Goal: Task Accomplishment & Management: Manage account settings

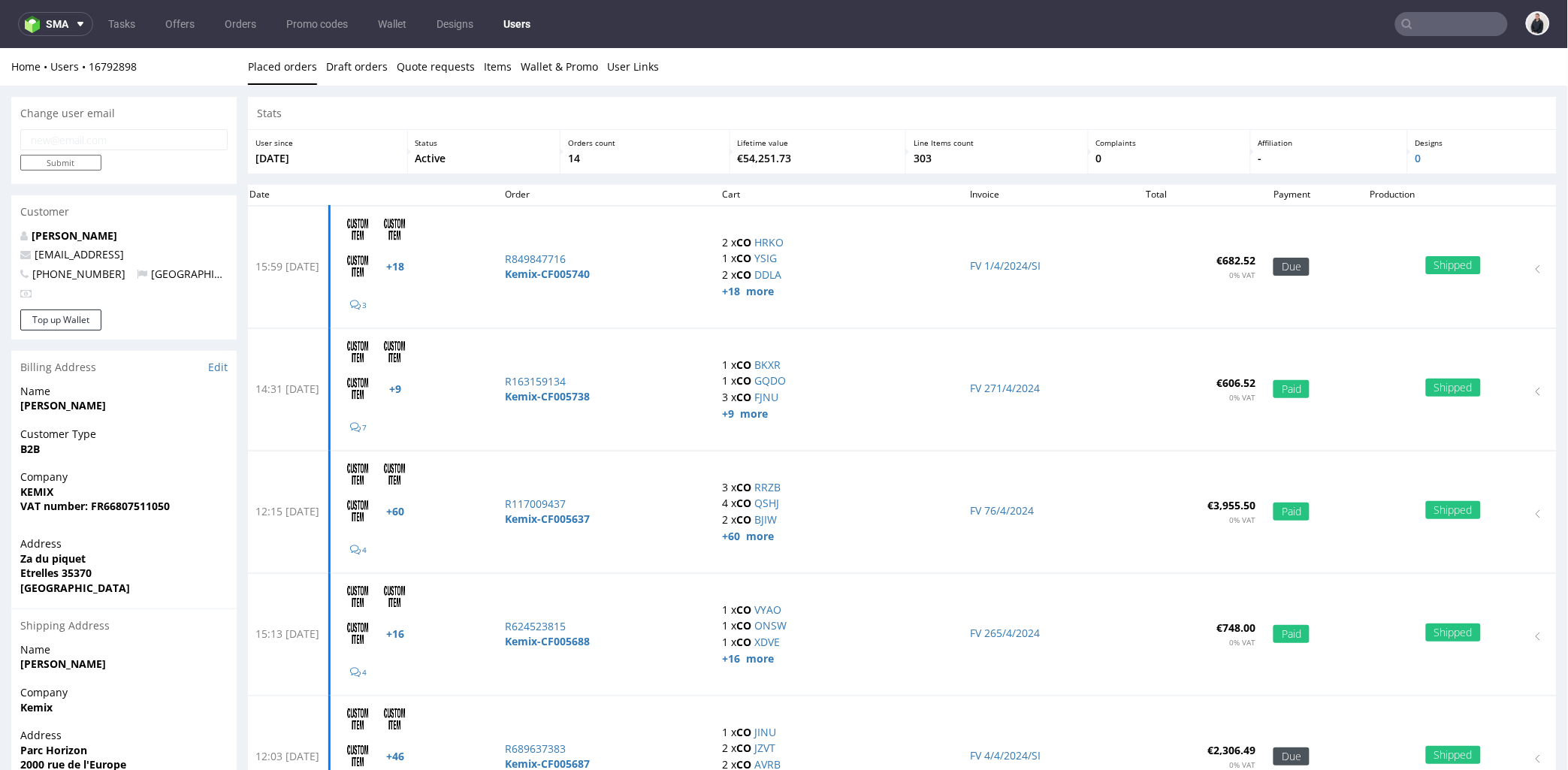
click at [1421, 11] on nav "sma Tasks Offers Orders Promo codes Wallet Designs Users" at bounding box center [784, 23] width 1568 height 48
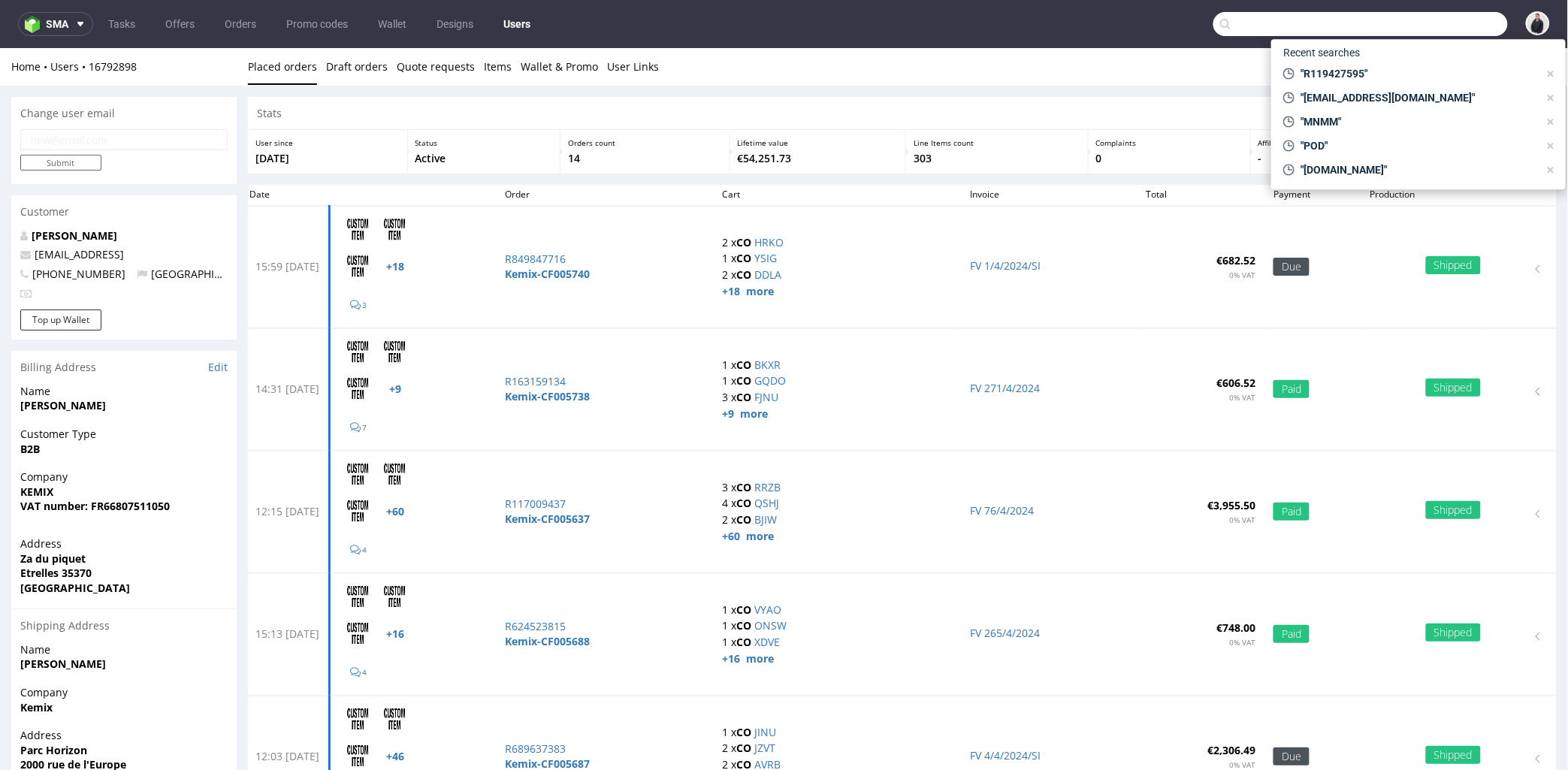
click at [1410, 22] on input "text" at bounding box center [1361, 23] width 295 height 24
paste input "claroprint.co.uk"
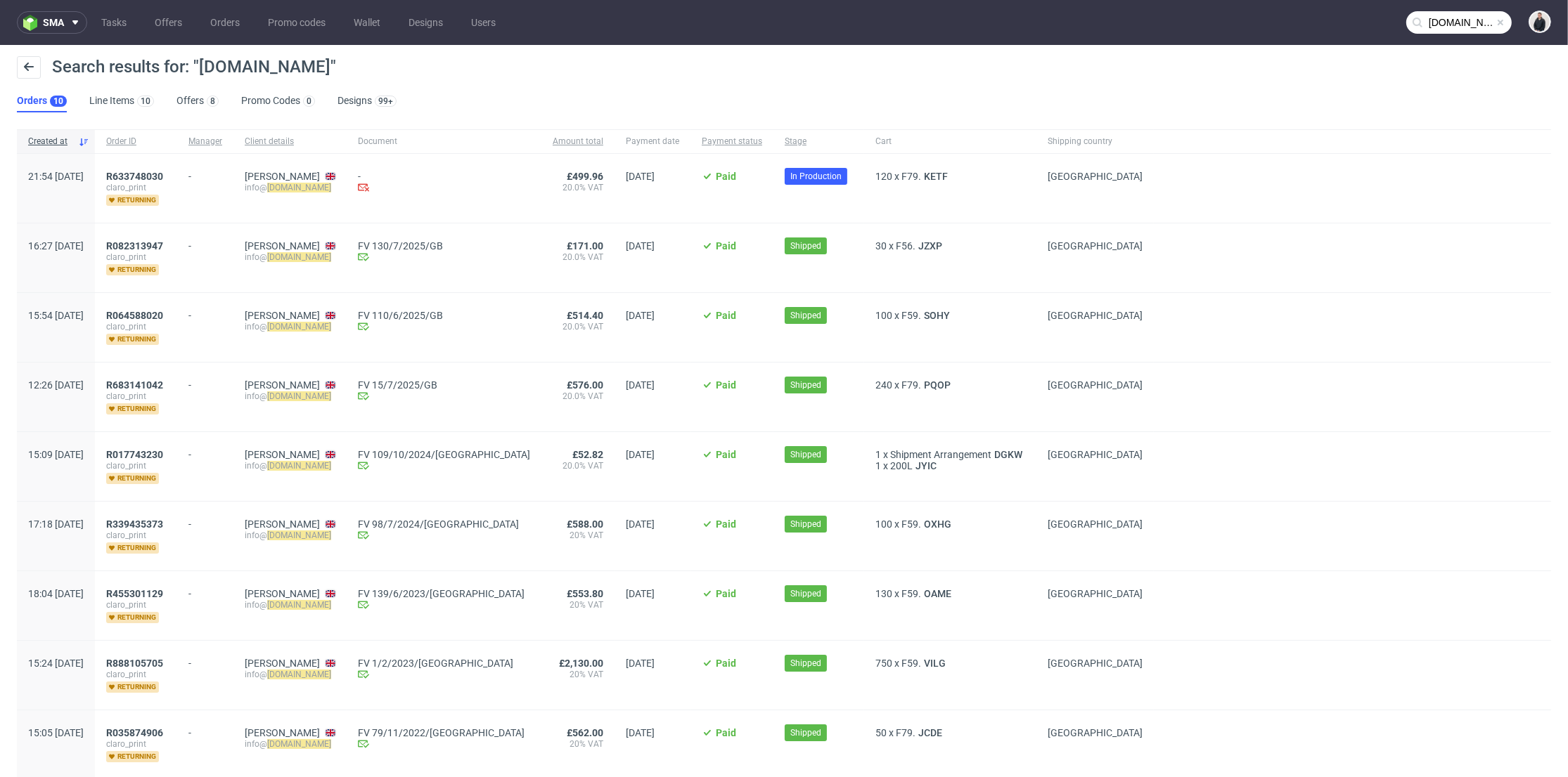
click at [1452, 29] on input "claroprint.co.uk" at bounding box center [1459, 22] width 106 height 23
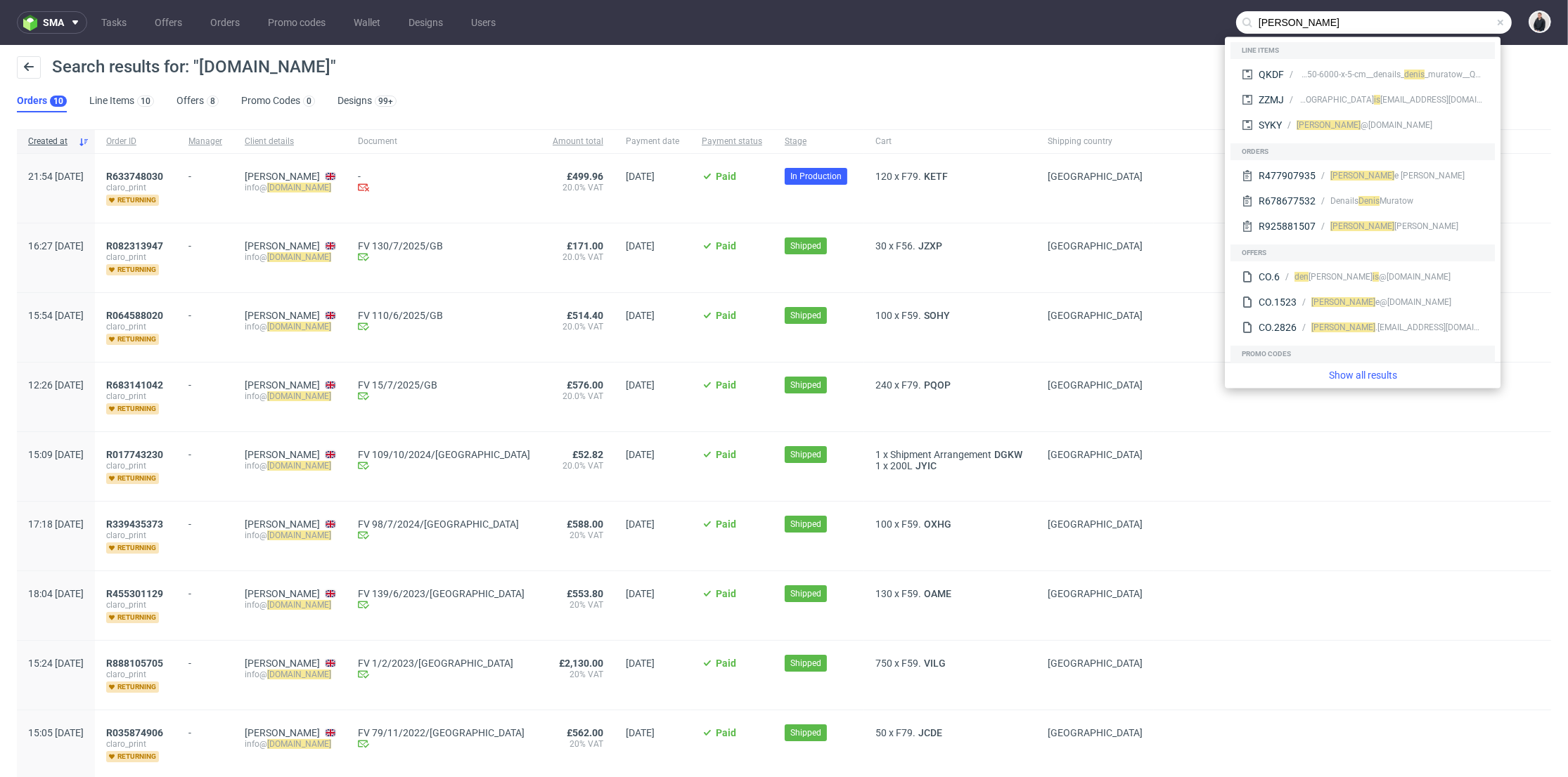
type input "denis"
click at [1179, 438] on div at bounding box center [1352, 467] width 398 height 69
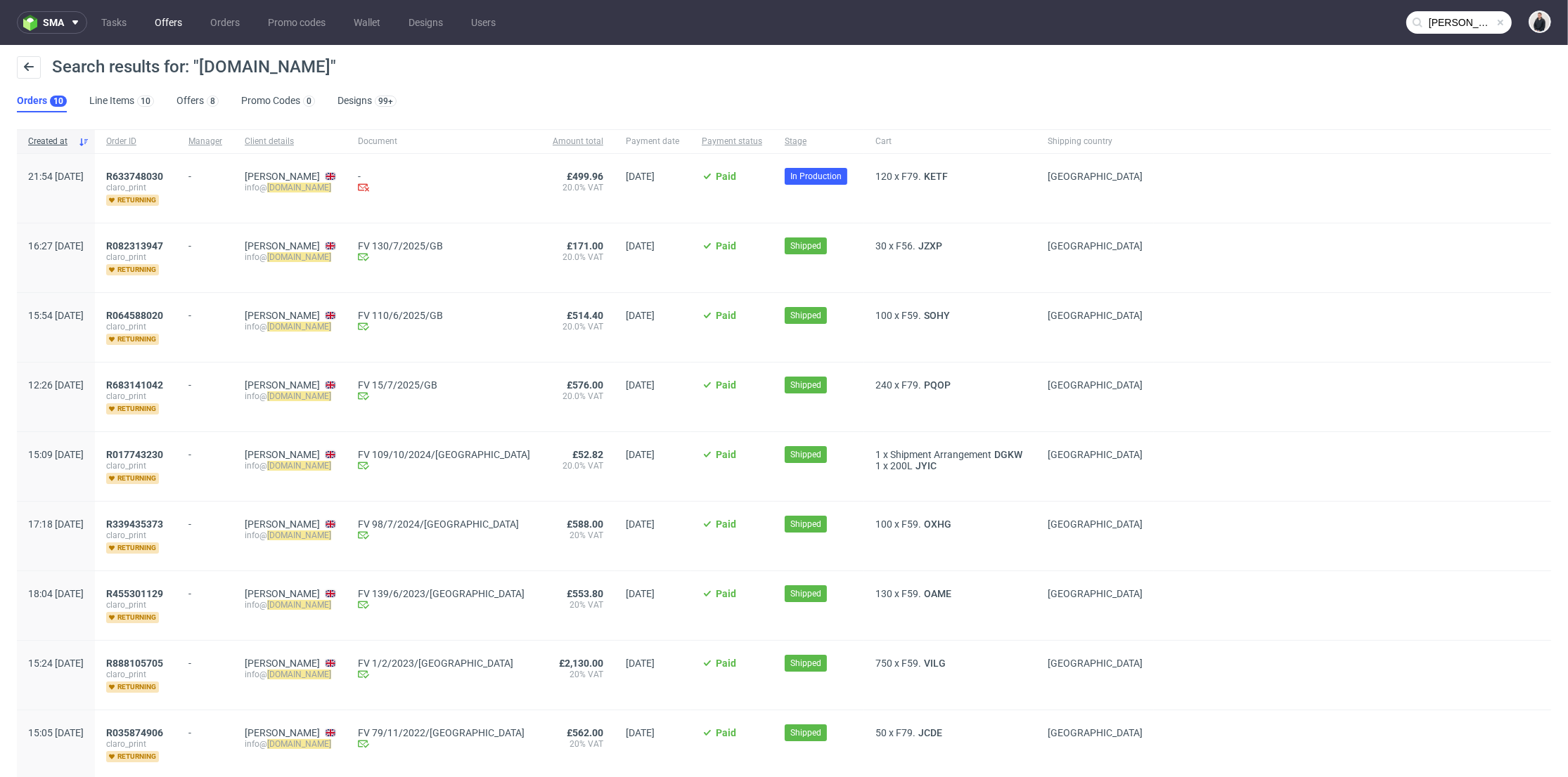
click at [155, 23] on link "Offers" at bounding box center [168, 22] width 45 height 23
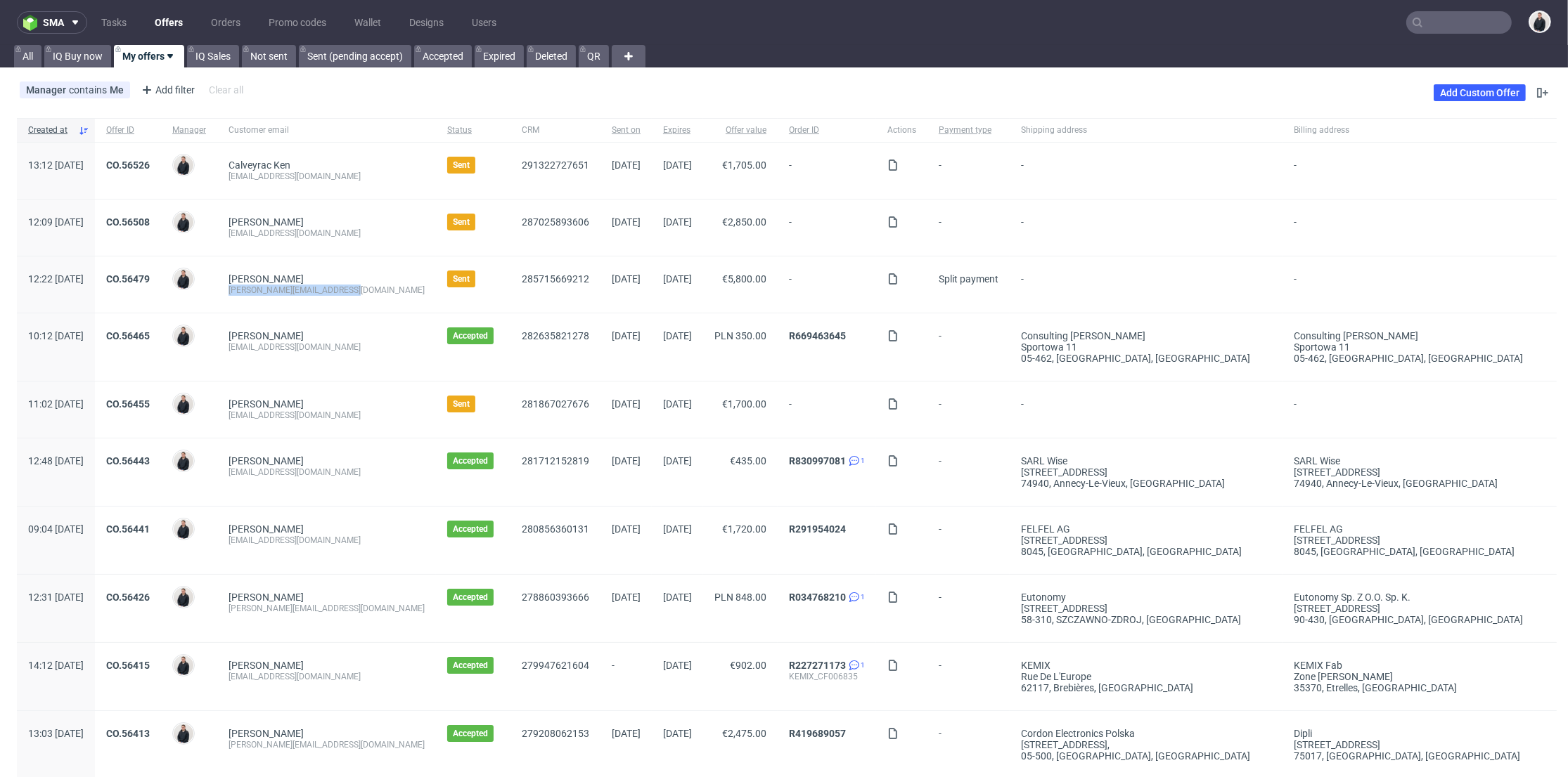
drag, startPoint x: 398, startPoint y: 291, endPoint x: 264, endPoint y: 293, distance: 134.0
click at [264, 293] on div "Malec Sebastian sebastian@legacyofmorocco.ro" at bounding box center [327, 285] width 218 height 56
copy div "sebastian@legacyofmorocco.ro"
drag, startPoint x: 376, startPoint y: 179, endPoint x: 270, endPoint y: 178, distance: 106.0
click at [270, 178] on div "kencalveyrac@icloud.com" at bounding box center [327, 177] width 197 height 11
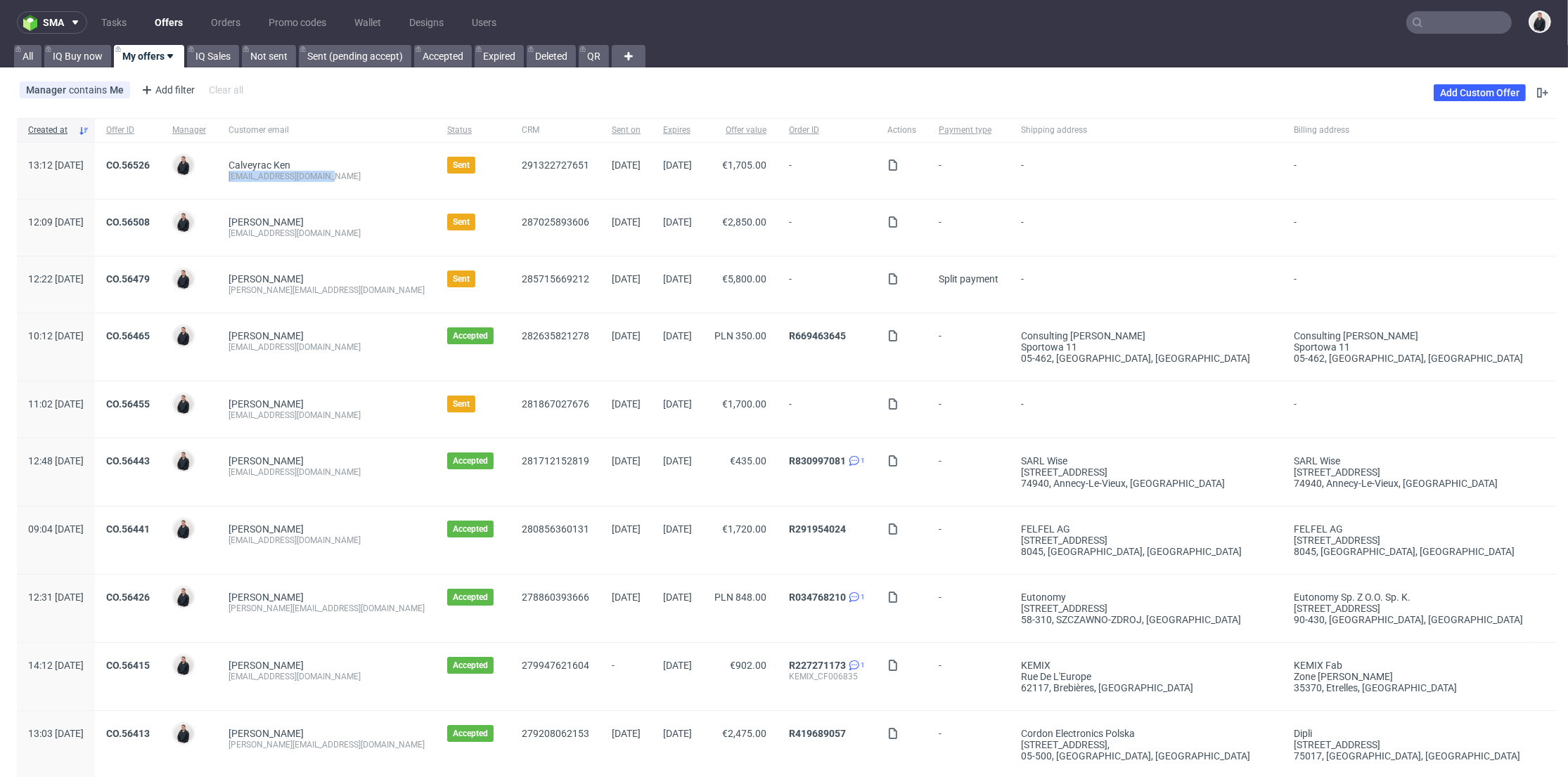
copy div "kencalveyrac@icloud.com"
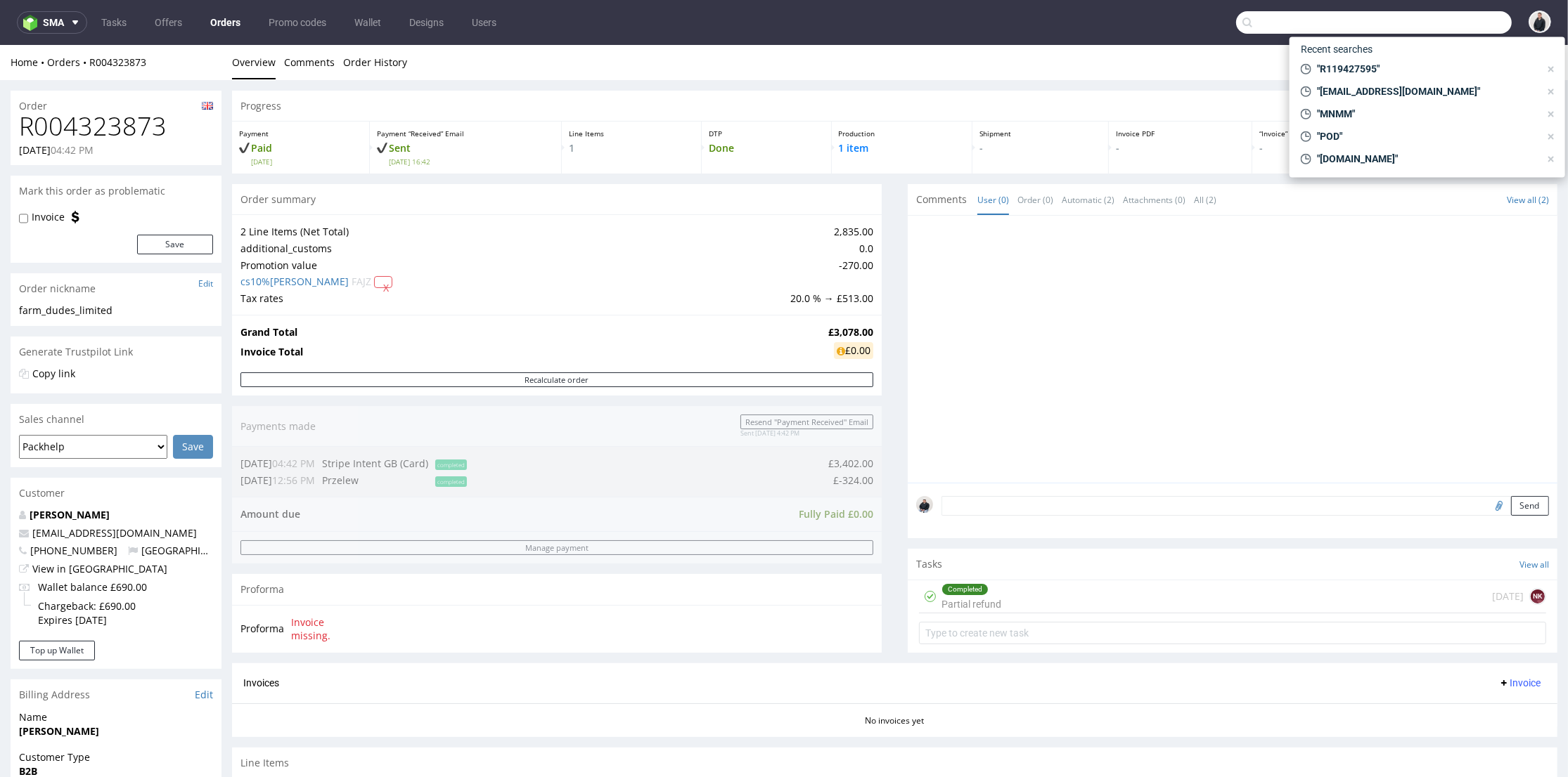
click at [1432, 26] on input "text" at bounding box center [1373, 22] width 276 height 23
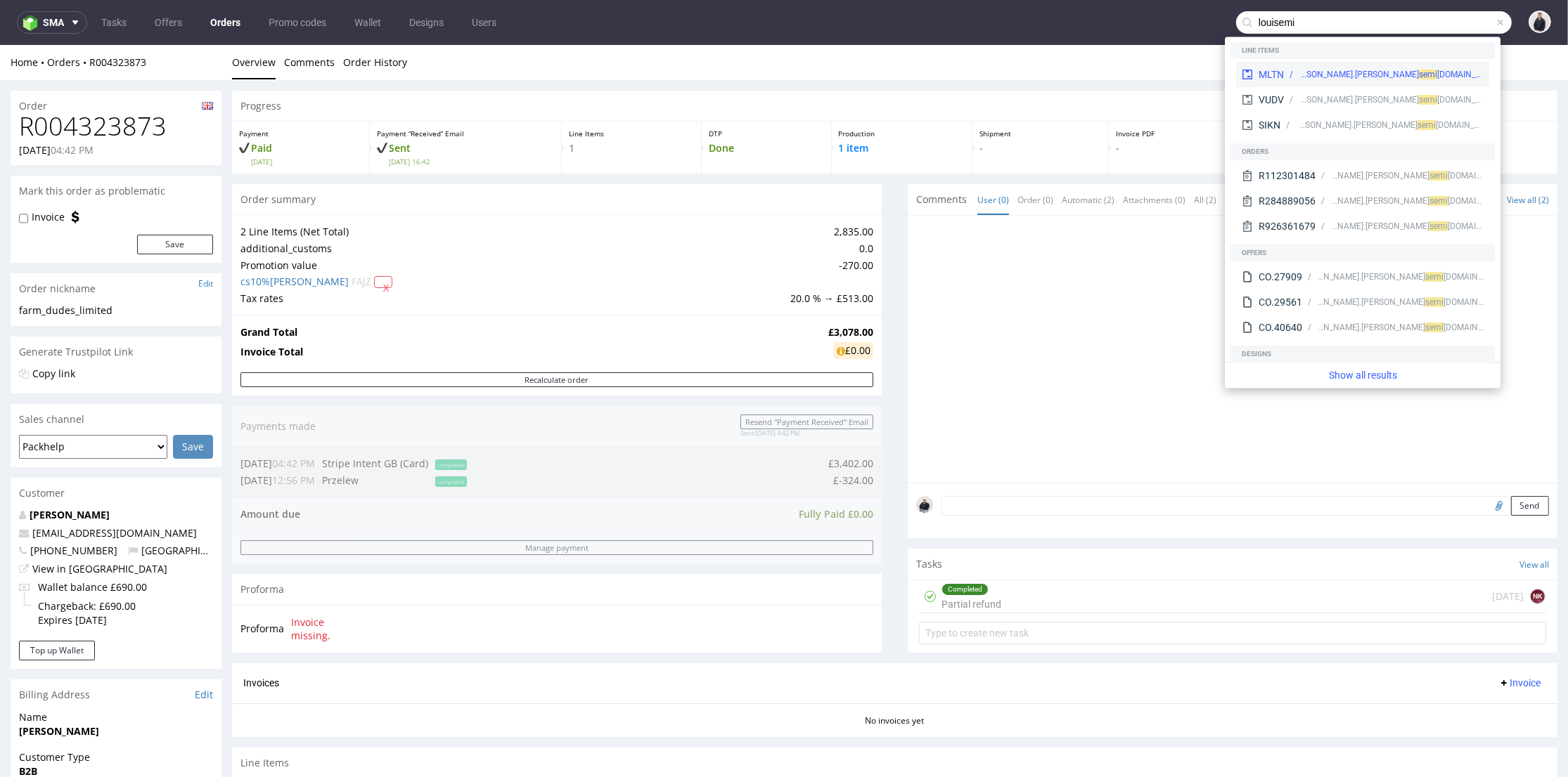
type input "louisemi"
click at [1419, 76] on div "semi sha.com" at bounding box center [1451, 75] width 65 height 13
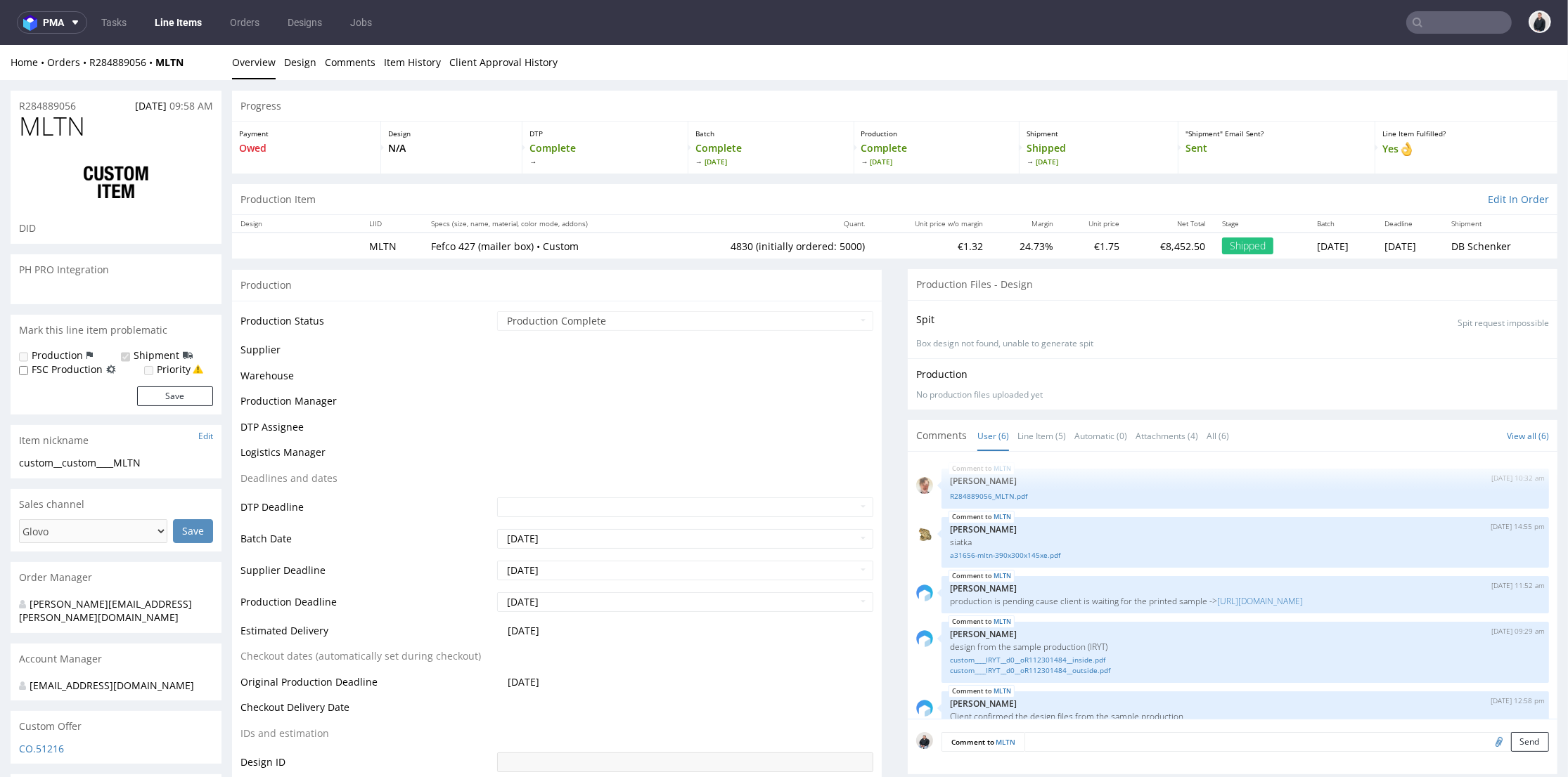
scroll to position [79, 0]
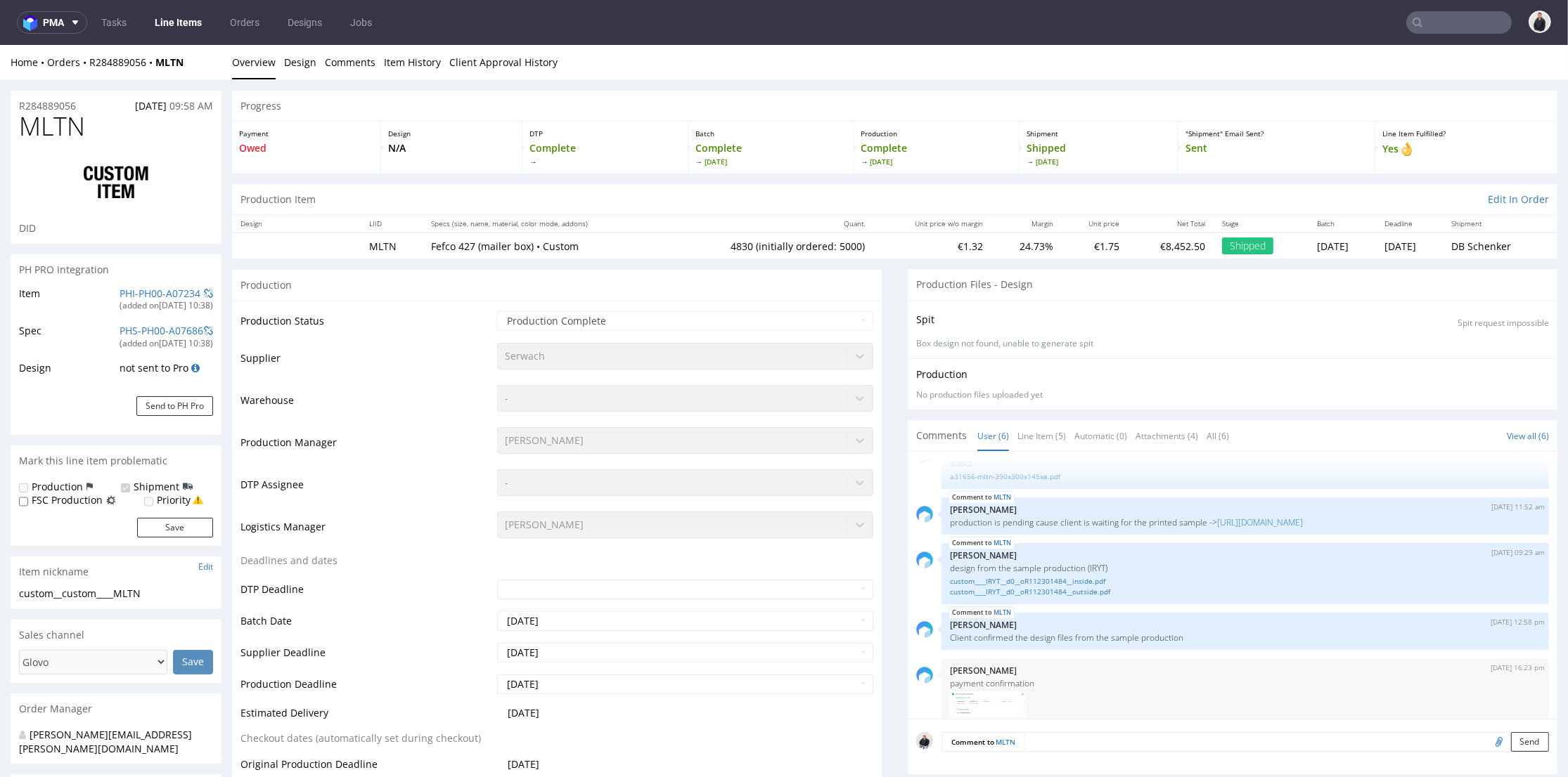
select select "in_progress"
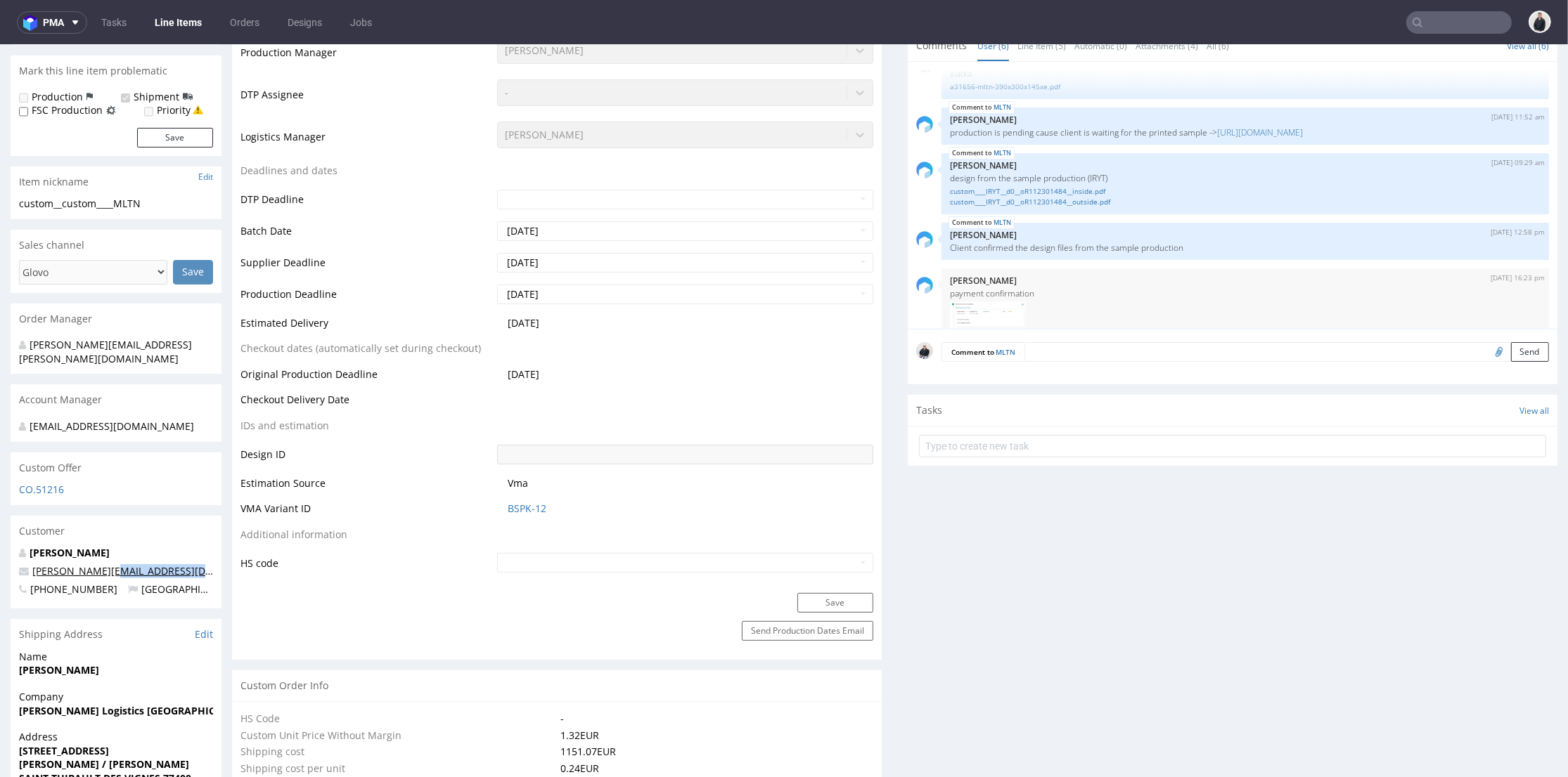
drag, startPoint x: 196, startPoint y: 556, endPoint x: 106, endPoint y: 561, distance: 90.1
click at [106, 564] on p "sophie.valentin@louisemisha.com" at bounding box center [116, 570] width 194 height 14
copy link "@louisemisha.com"
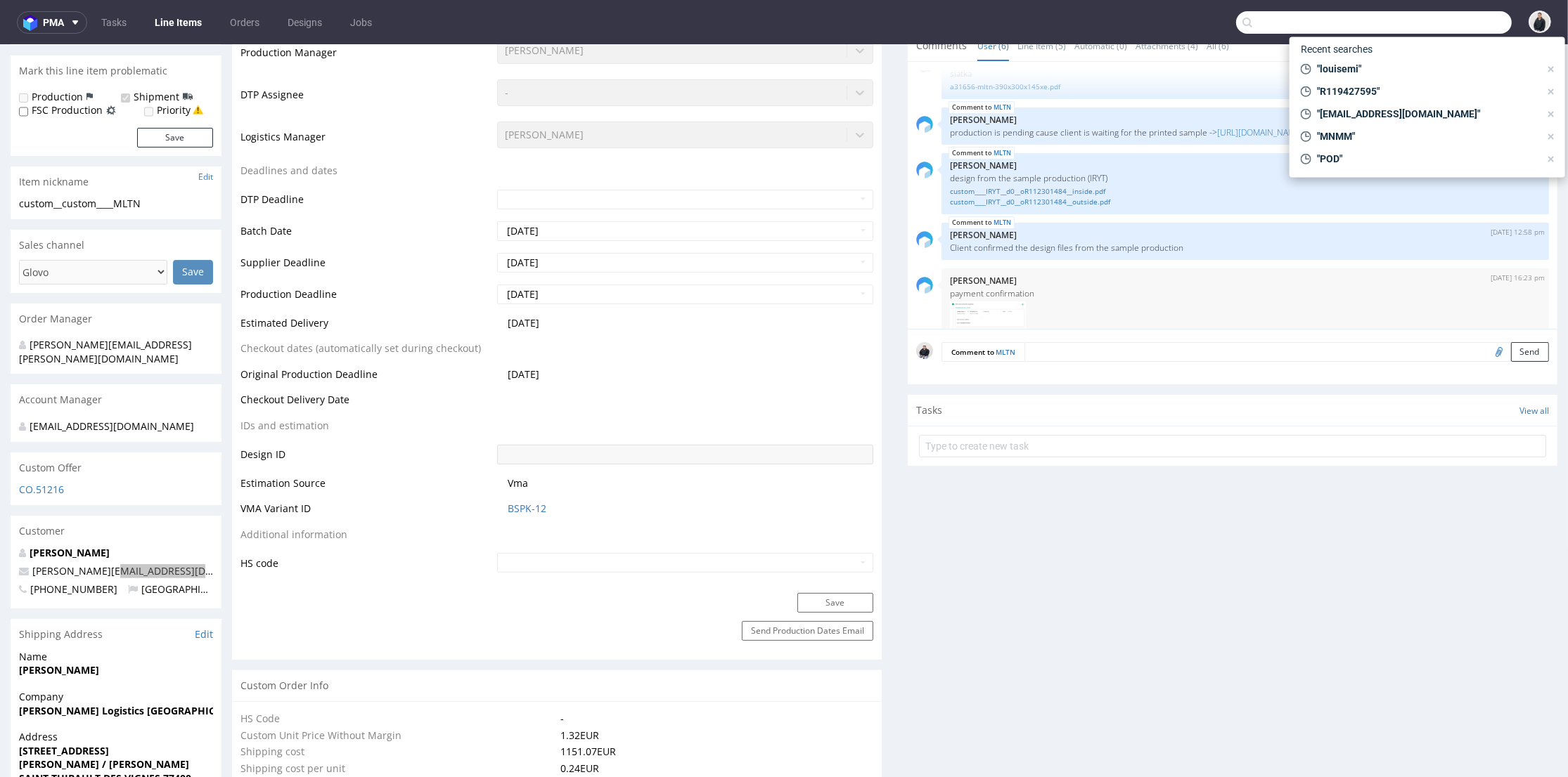
click at [1436, 26] on input "text" at bounding box center [1373, 22] width 276 height 23
paste input "@louisemisha.com"
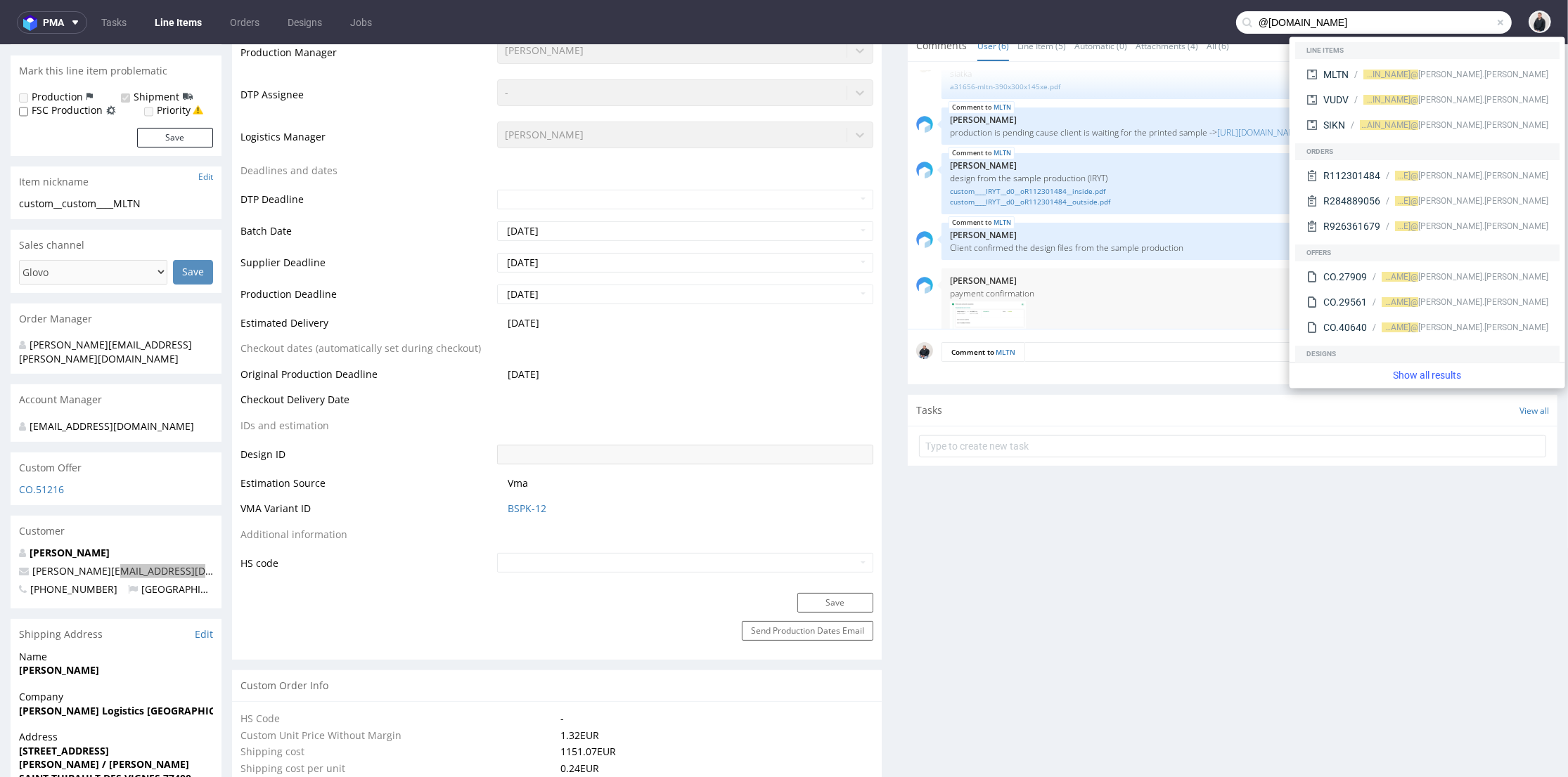
click at [1259, 17] on input "@louisemisha.com" at bounding box center [1373, 22] width 276 height 23
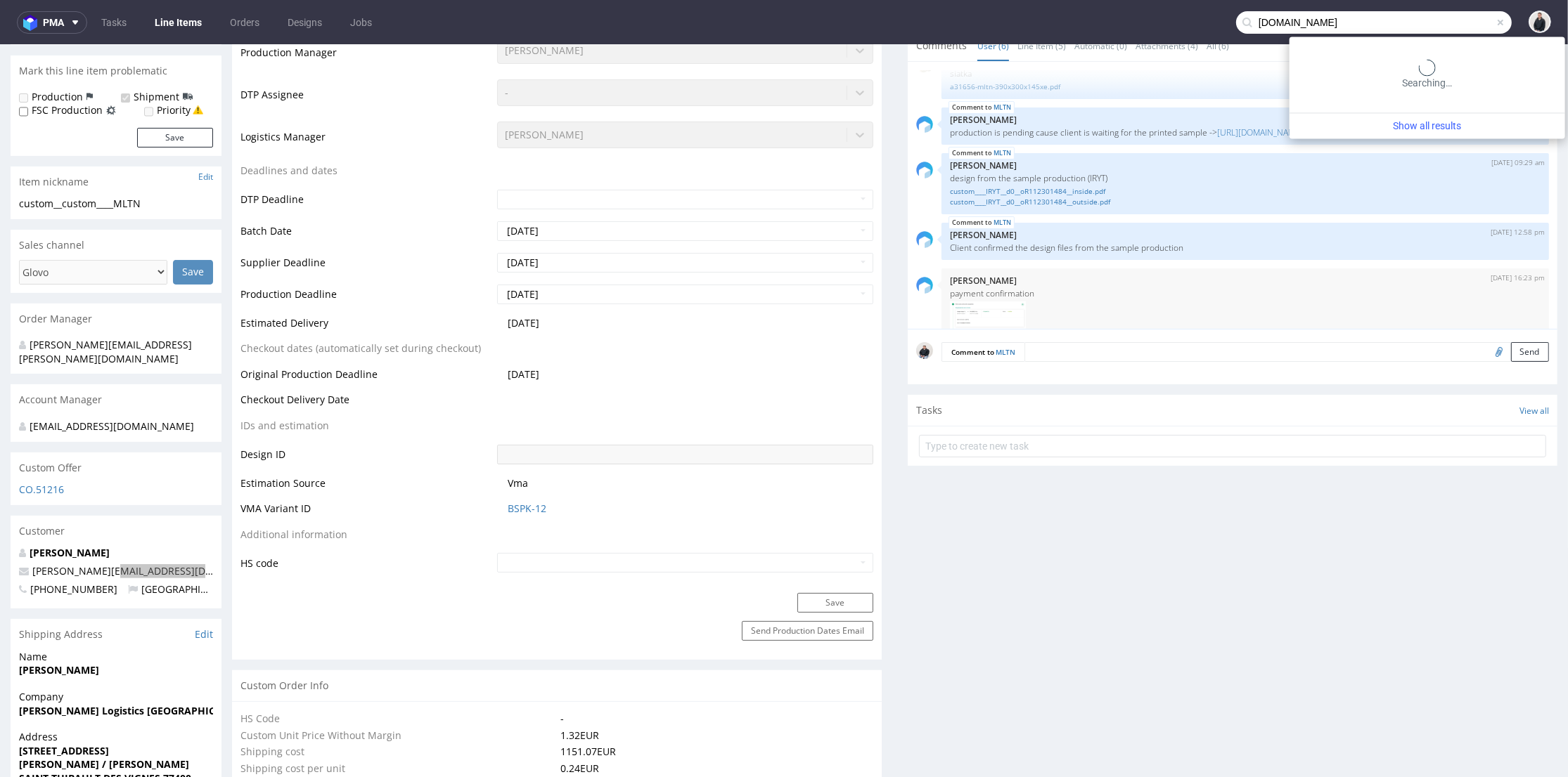
type input "louisemisha.com"
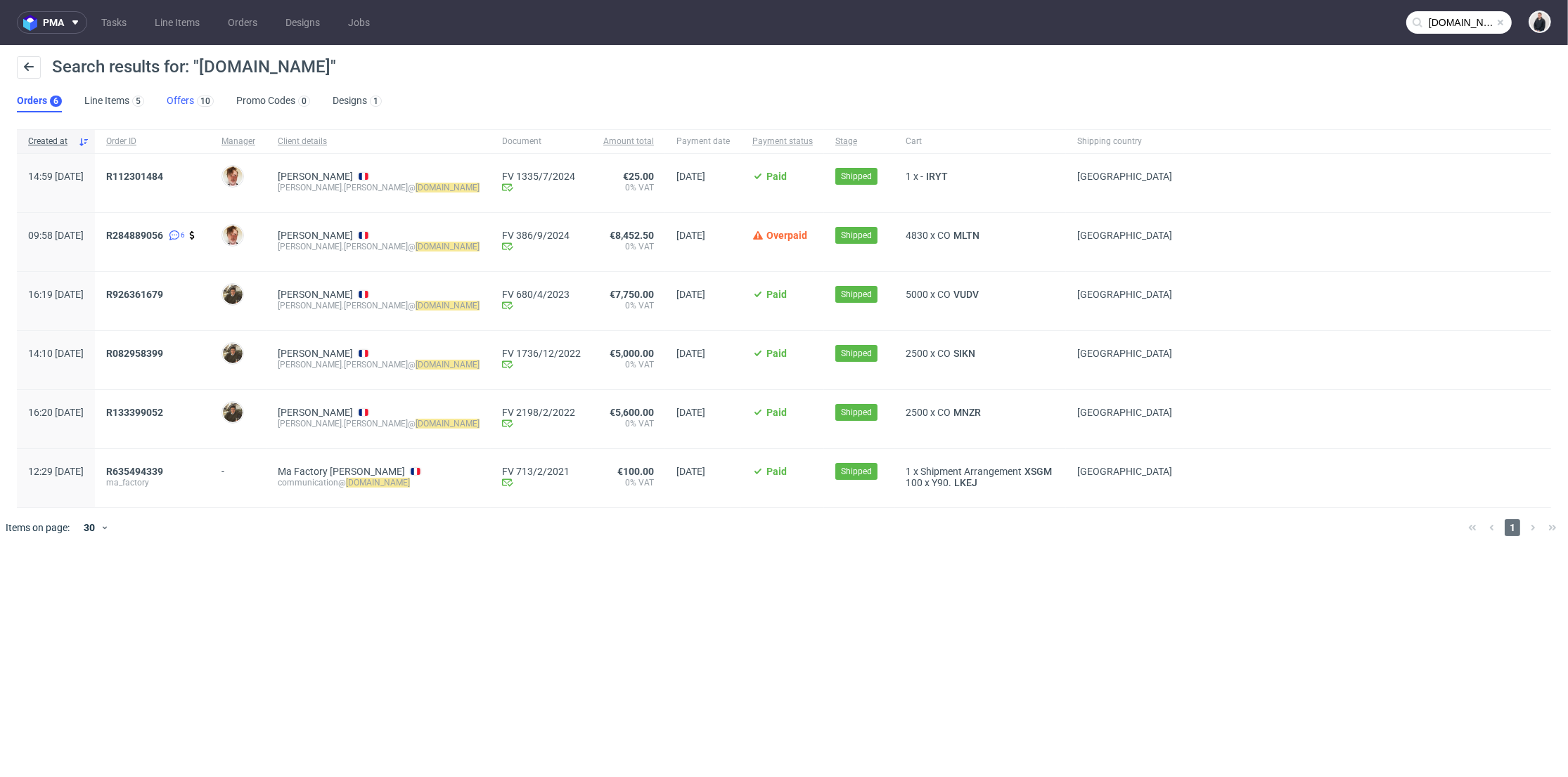
click at [175, 101] on link "Offers 10" at bounding box center [190, 101] width 47 height 23
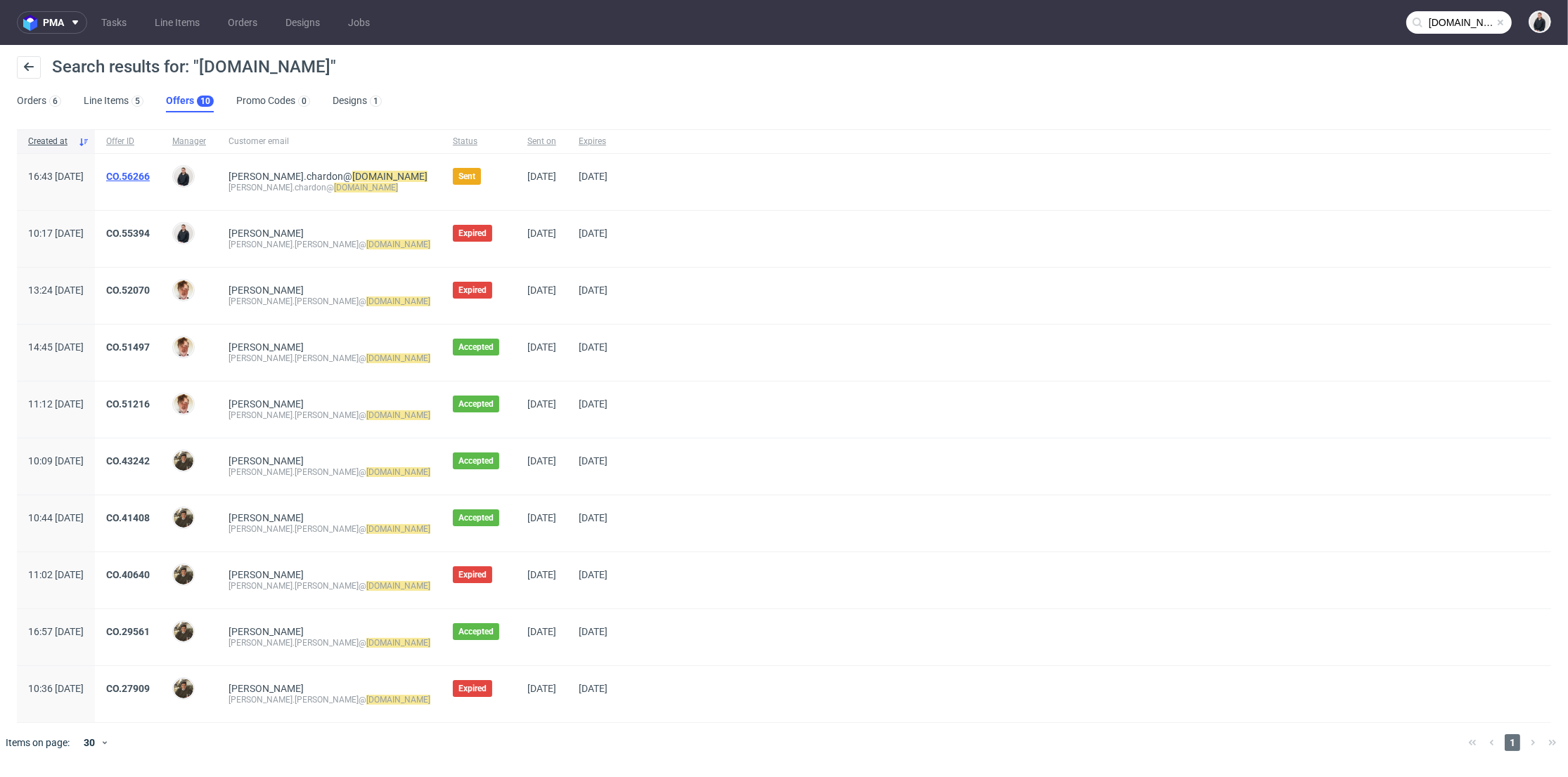
click at [150, 177] on link "CO.56266" at bounding box center [128, 177] width 44 height 11
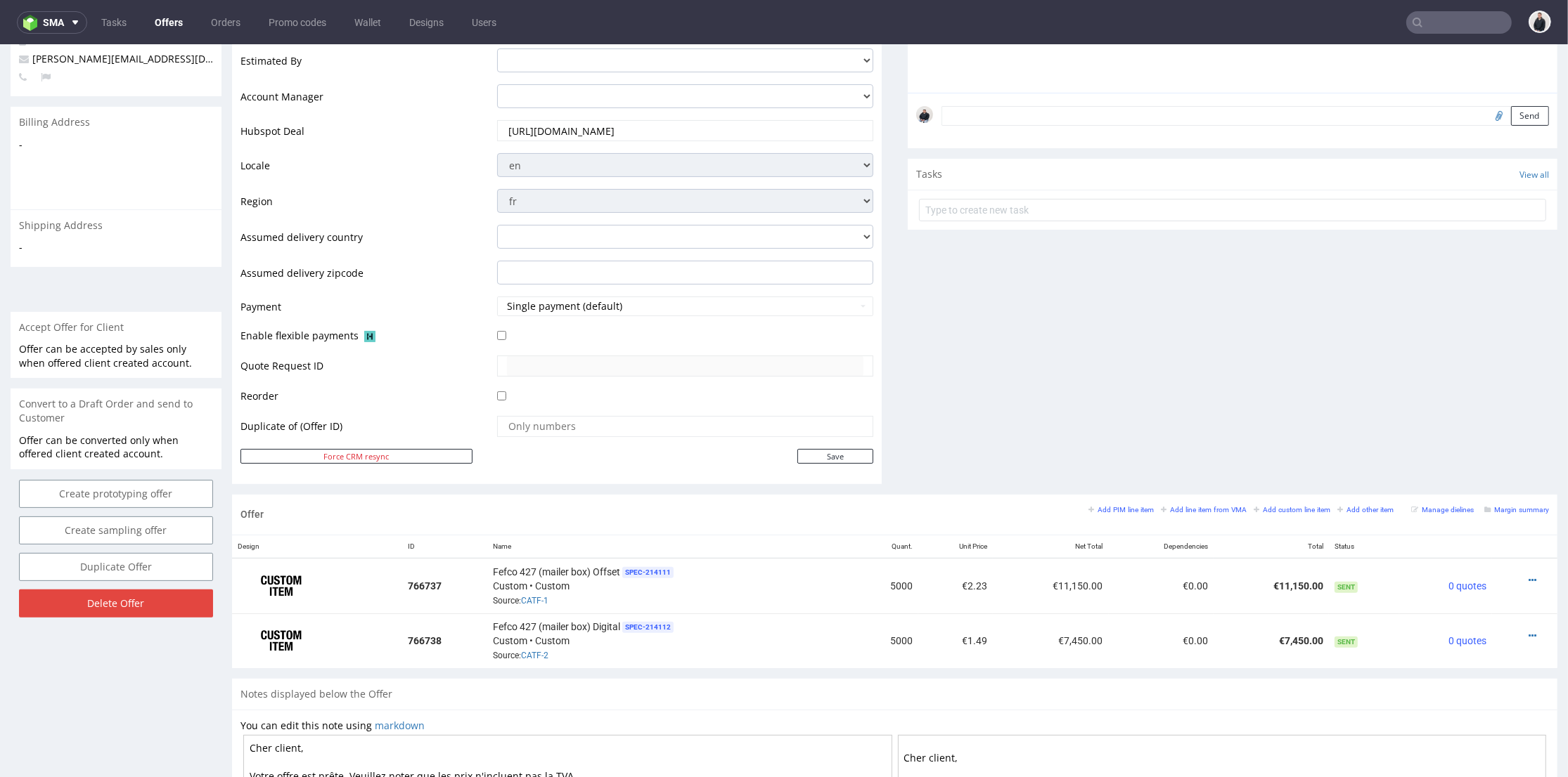
scroll to position [312, 0]
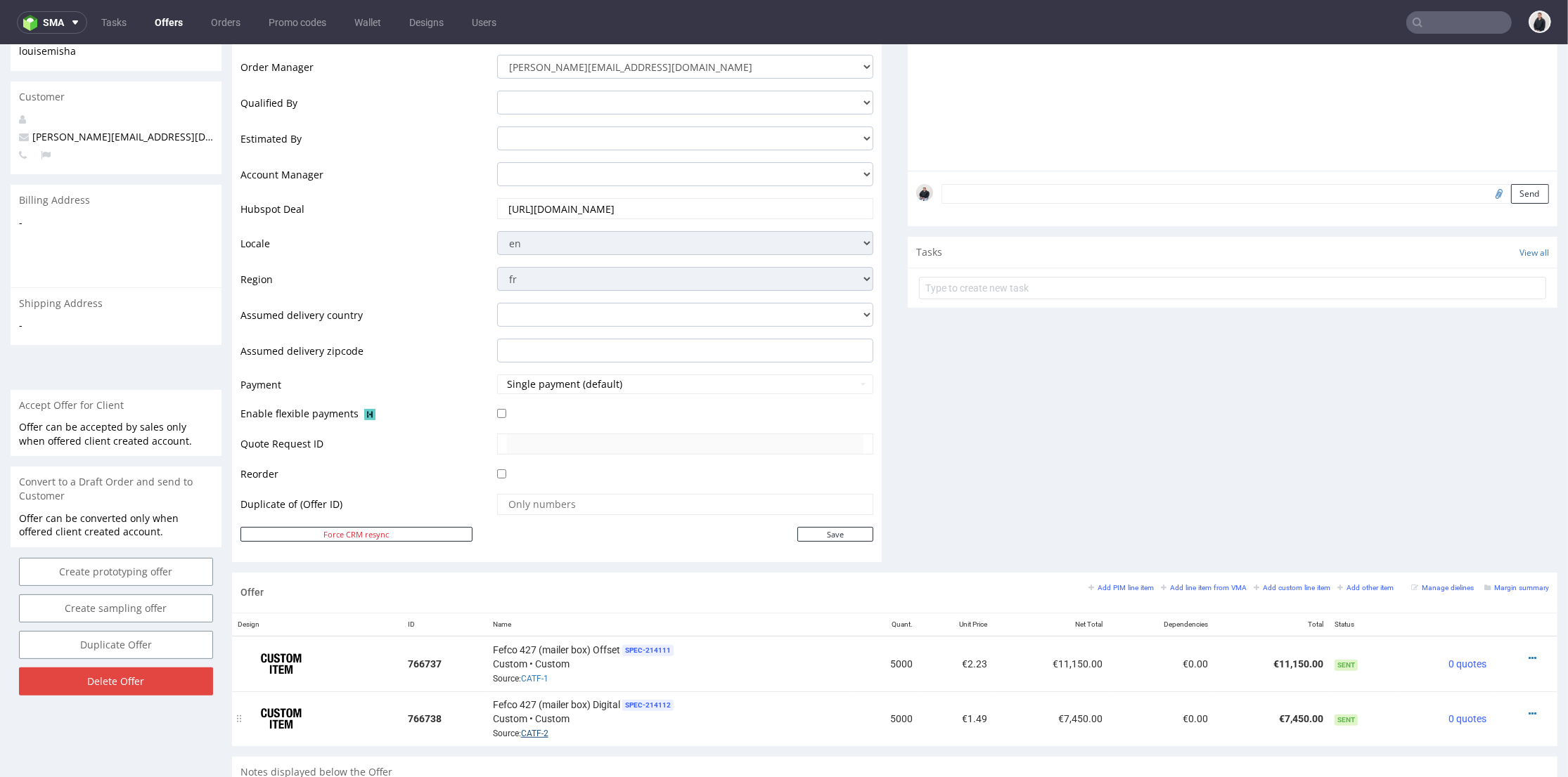
click at [533, 720] on link "CATF-2" at bounding box center [534, 733] width 27 height 10
click at [1415, 11] on input "text" at bounding box center [1459, 22] width 106 height 23
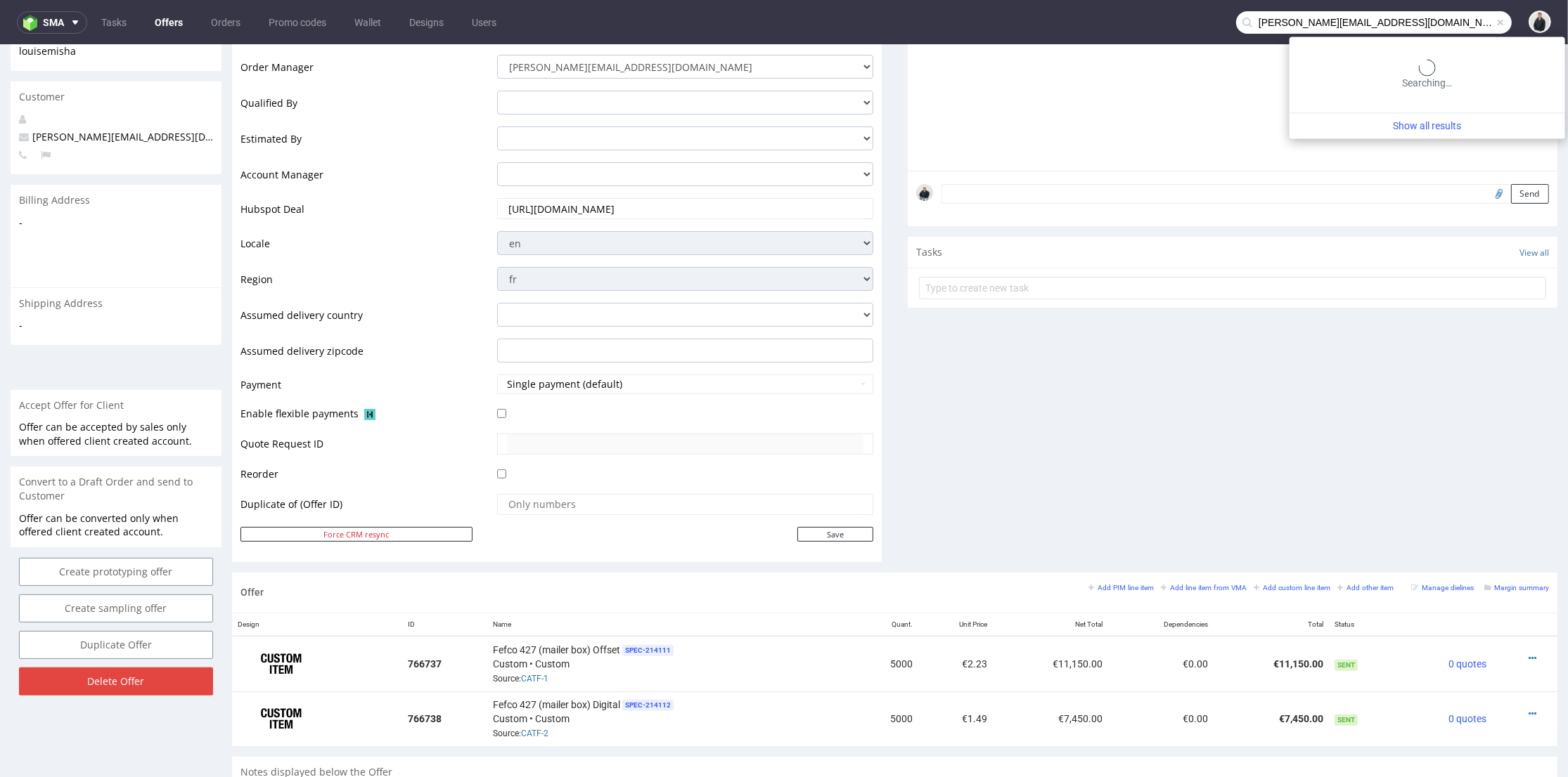
type input "loeffler.thomas67@gmail.com"
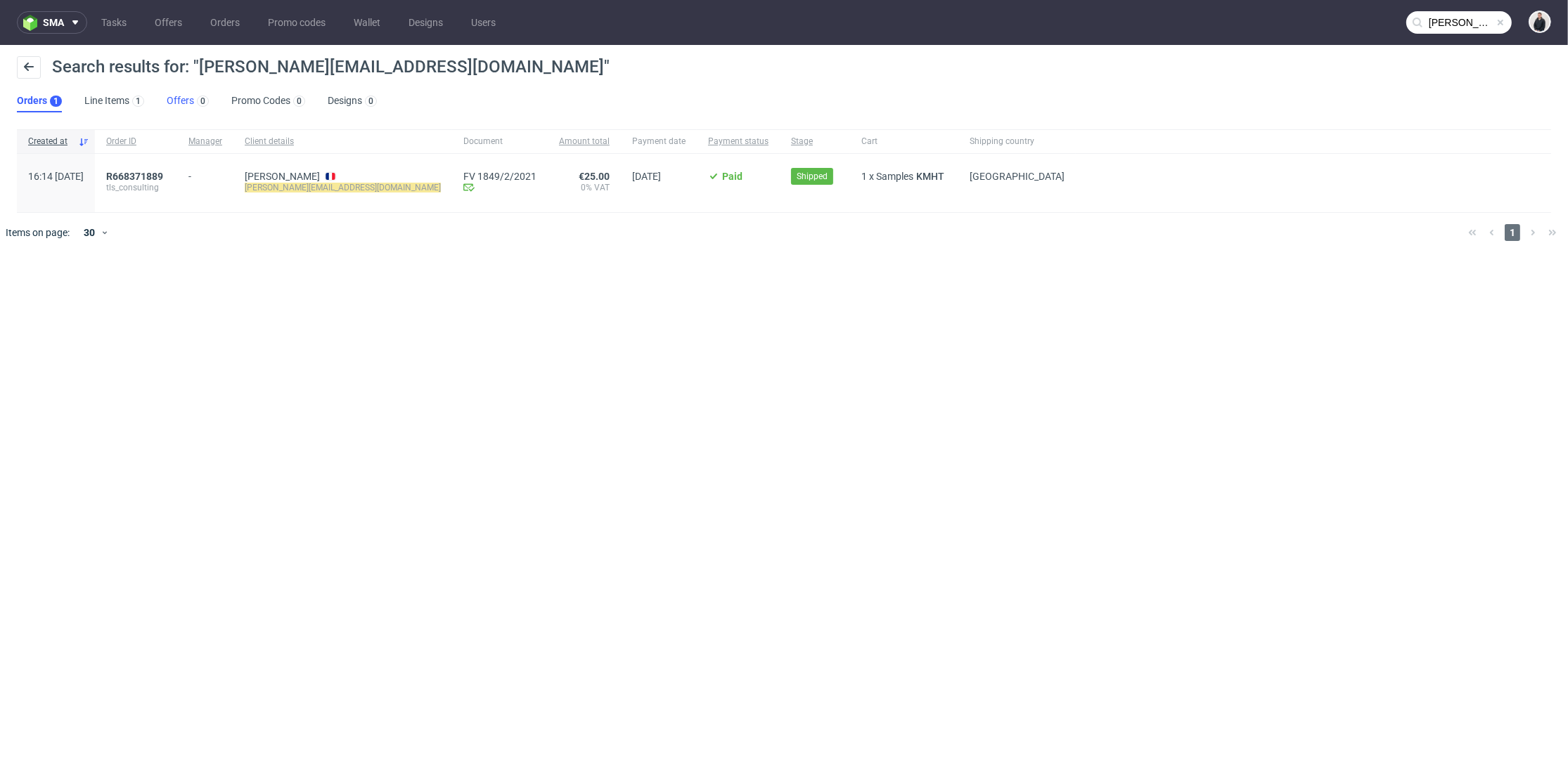
click at [190, 105] on link "Offers 0" at bounding box center [187, 101] width 42 height 23
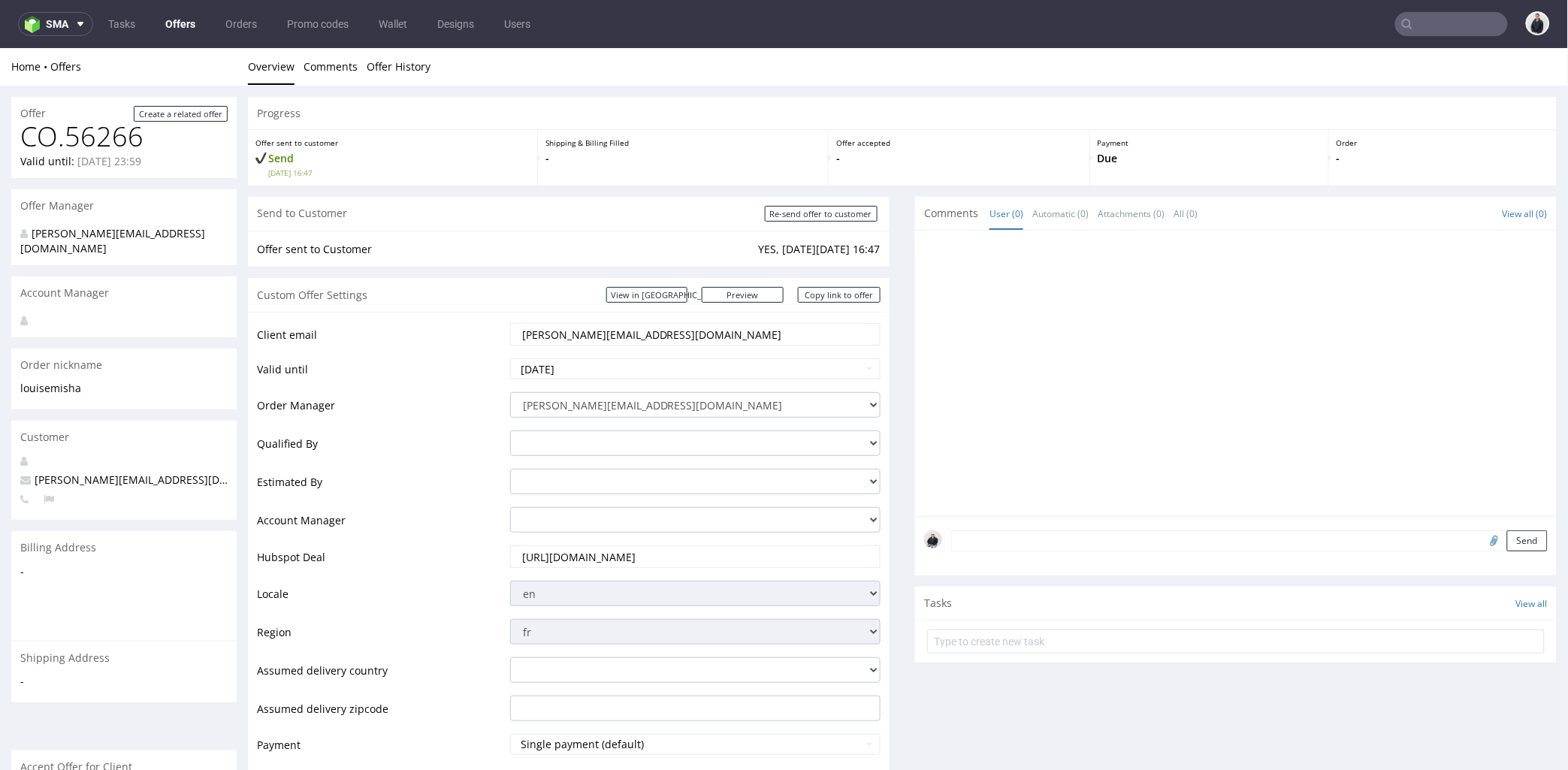
click at [1482, 540] on input "file" at bounding box center [1493, 540] width 21 height 19
type input "C:\fakepath\swisstransfer_db8f9ce2-8930-46c5-9601-36909fd25a76.zip"
click at [1508, 543] on button "Send" at bounding box center [1528, 541] width 41 height 21
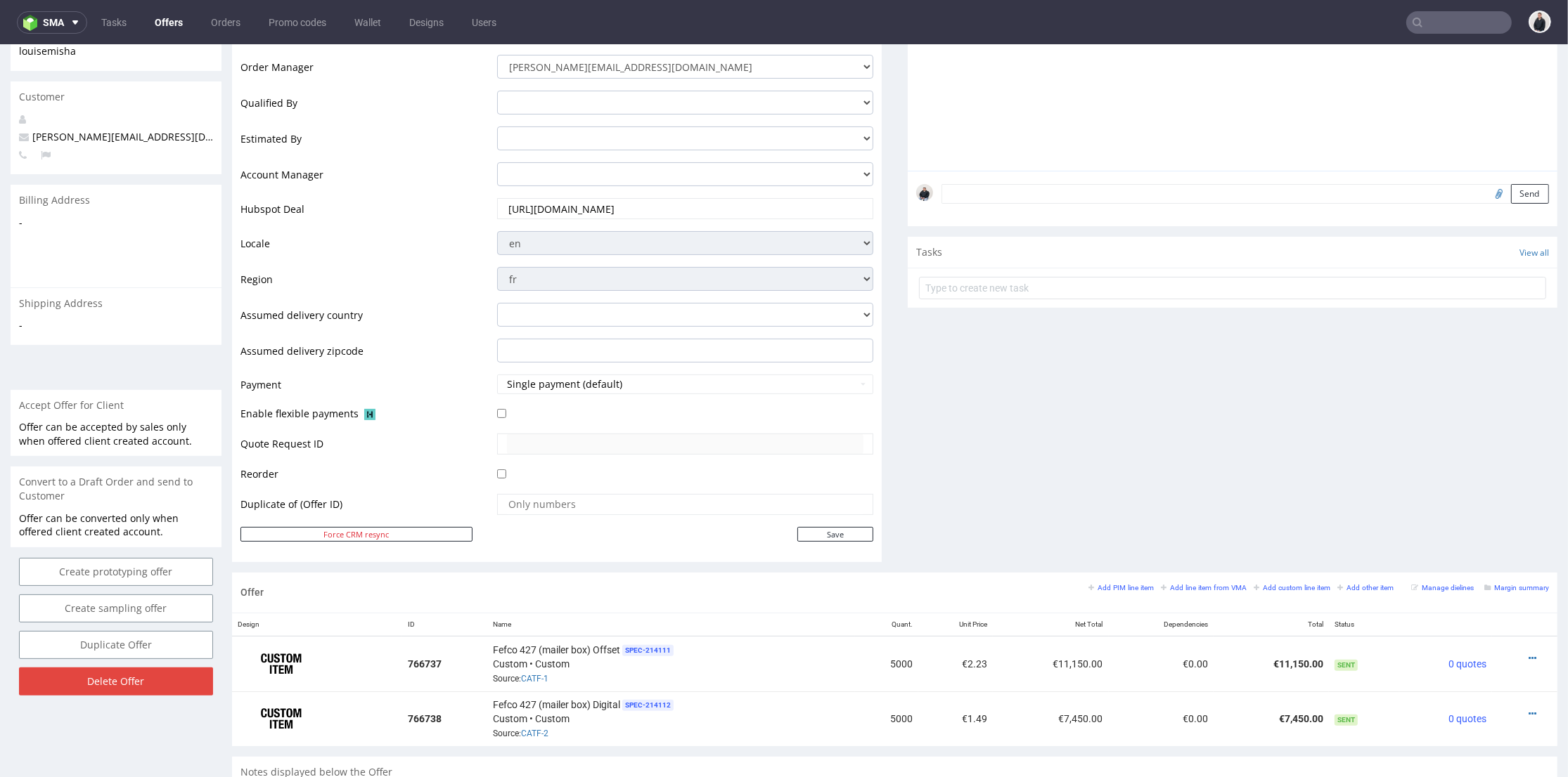
scroll to position [469, 0]
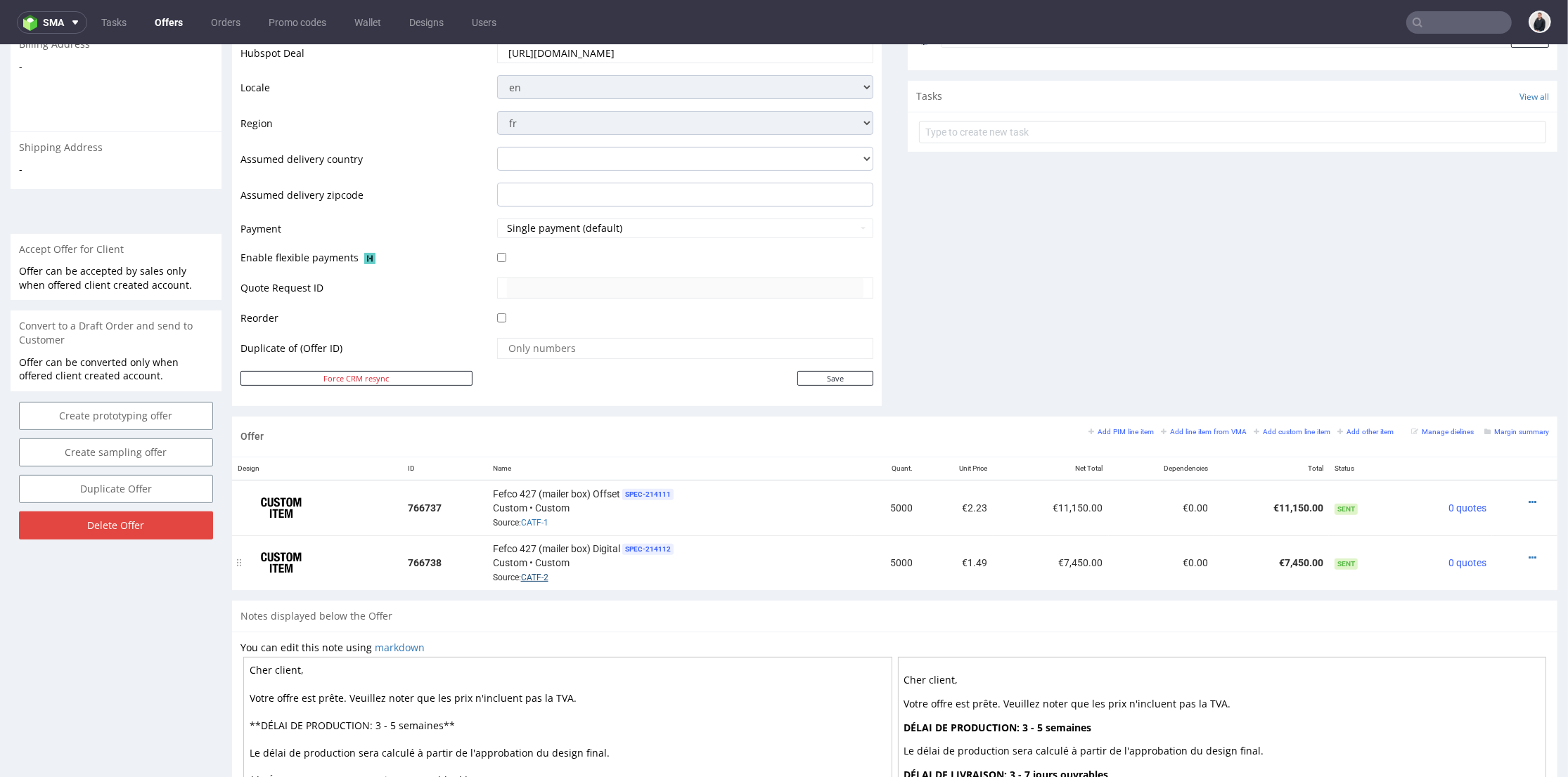
click at [534, 577] on link "CATF-2" at bounding box center [534, 578] width 27 height 10
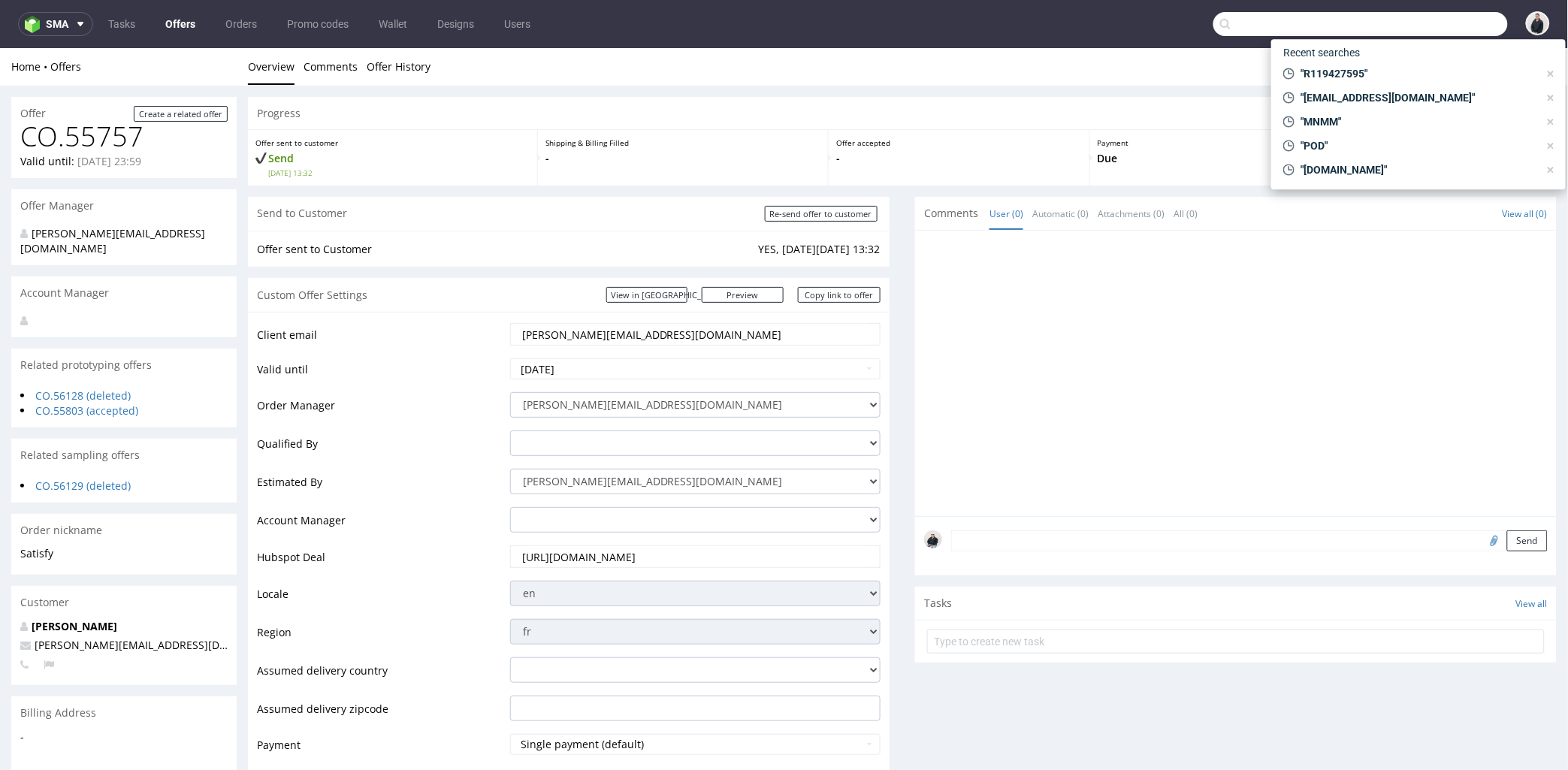
click at [1410, 18] on input "text" at bounding box center [1361, 23] width 295 height 24
paste input "[DOMAIN_NAME]"
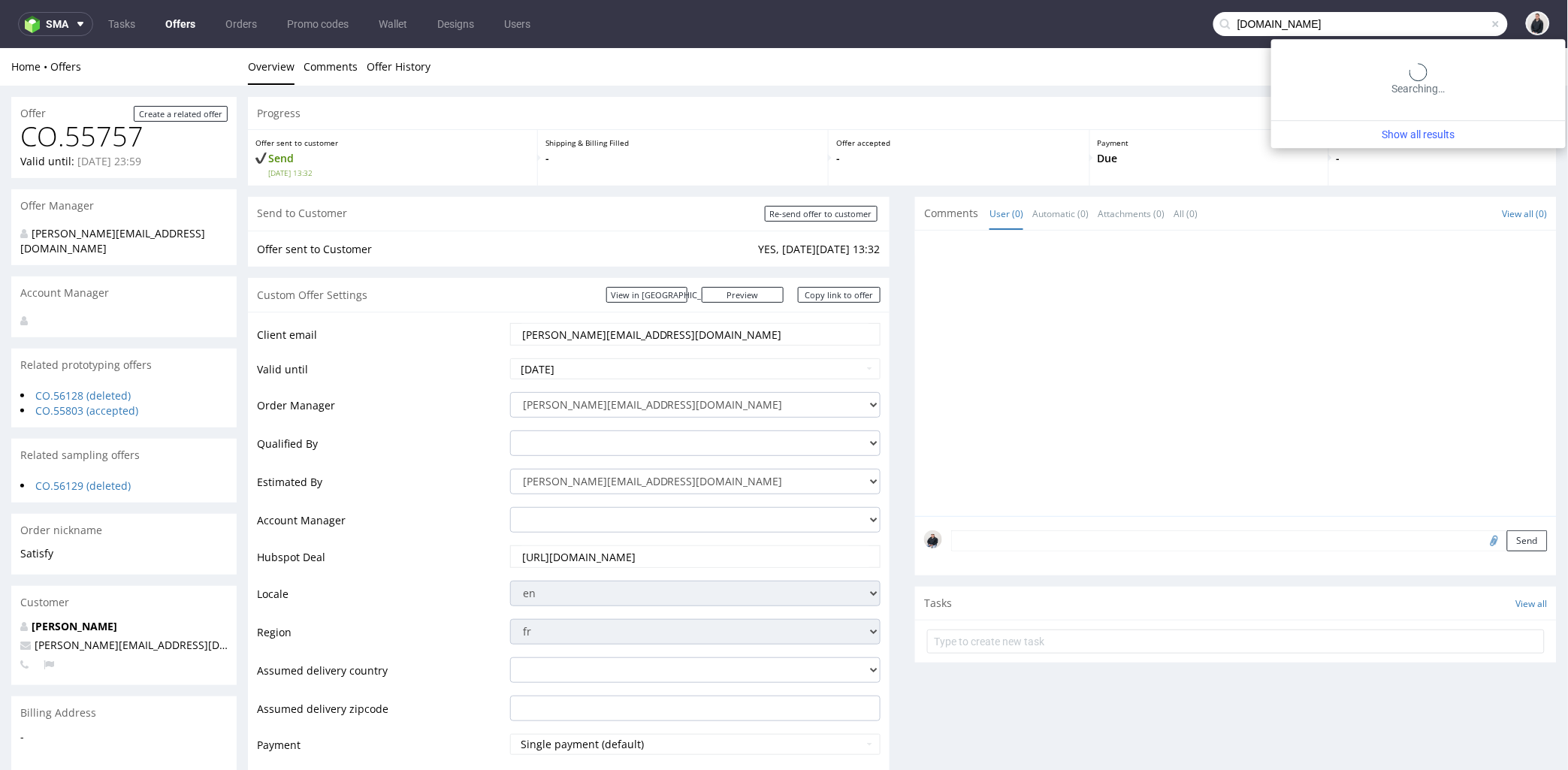
type input "[DOMAIN_NAME]"
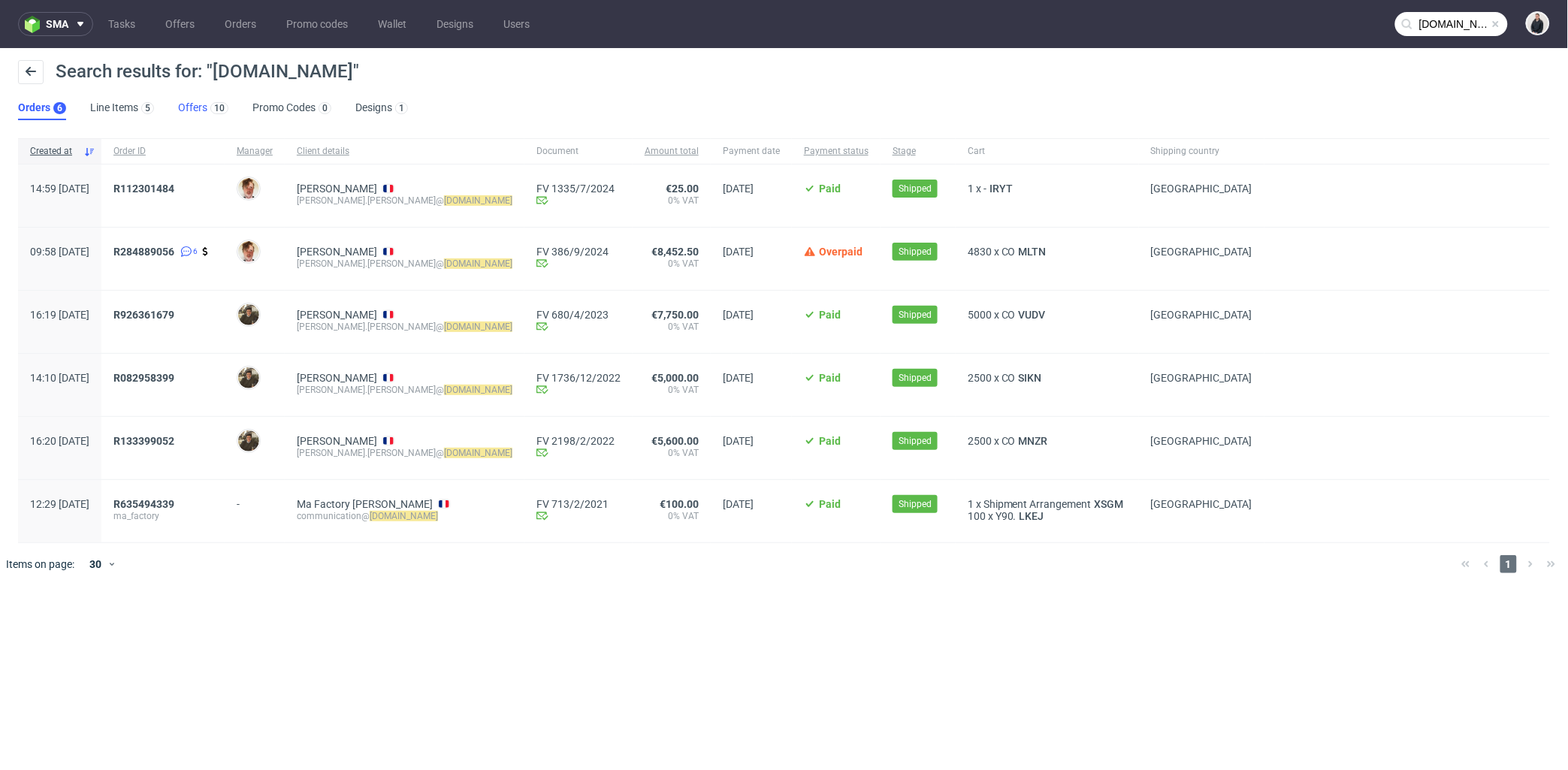
click at [210, 96] on link "Offers 10" at bounding box center [203, 108] width 51 height 24
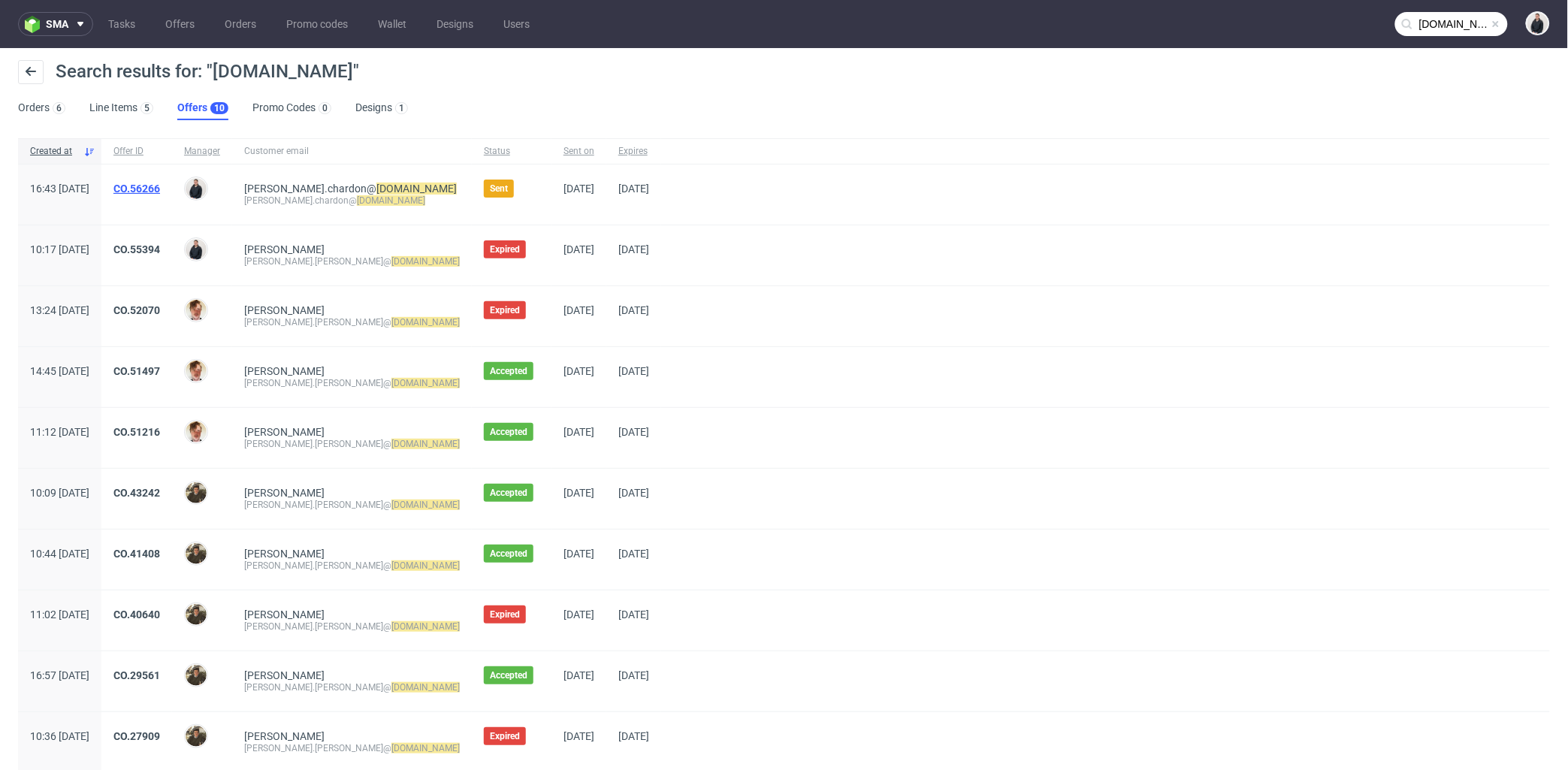
click at [160, 188] on link "CO.56266" at bounding box center [137, 189] width 47 height 12
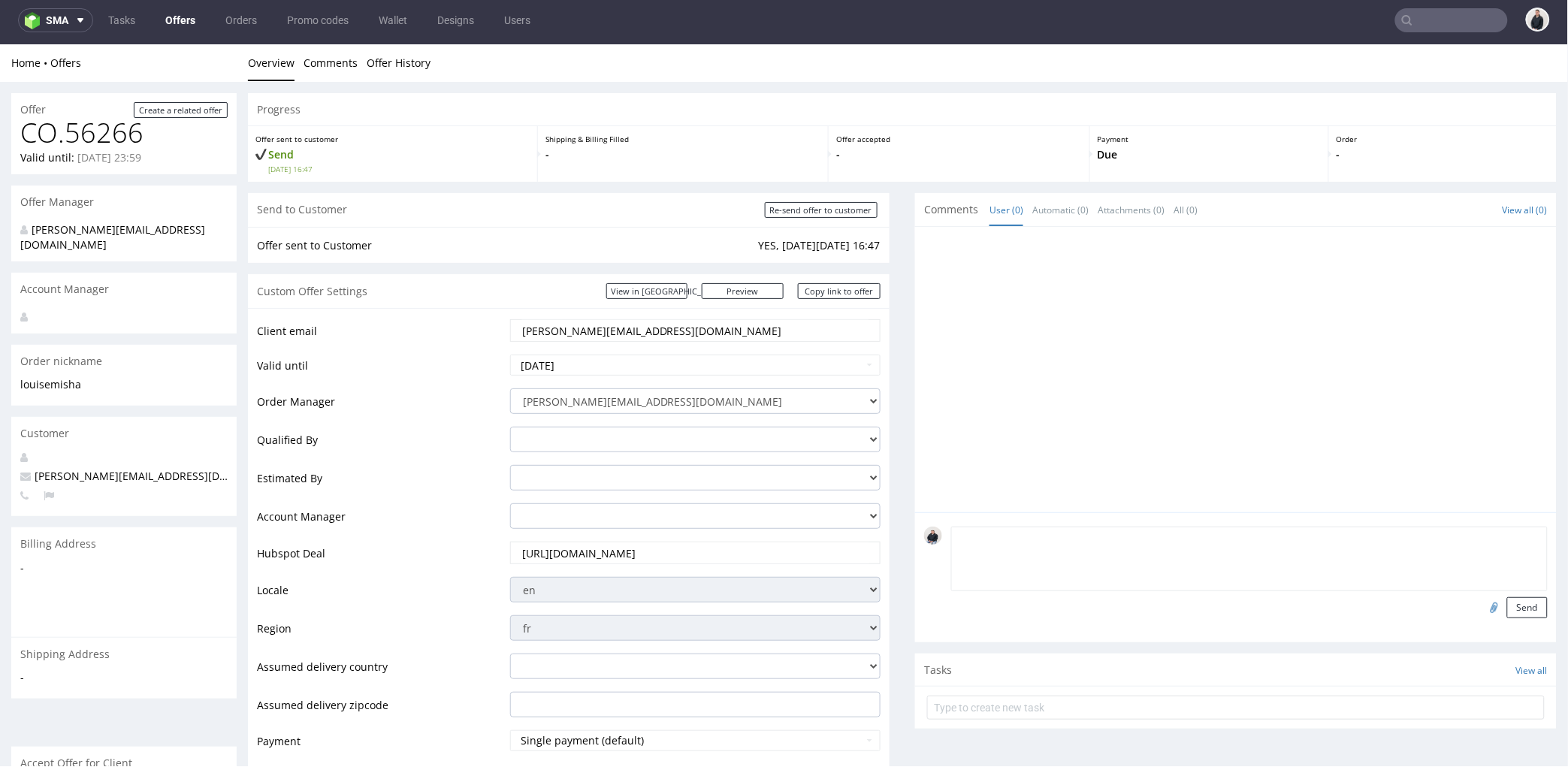
click at [1077, 535] on textarea at bounding box center [1249, 558] width 596 height 64
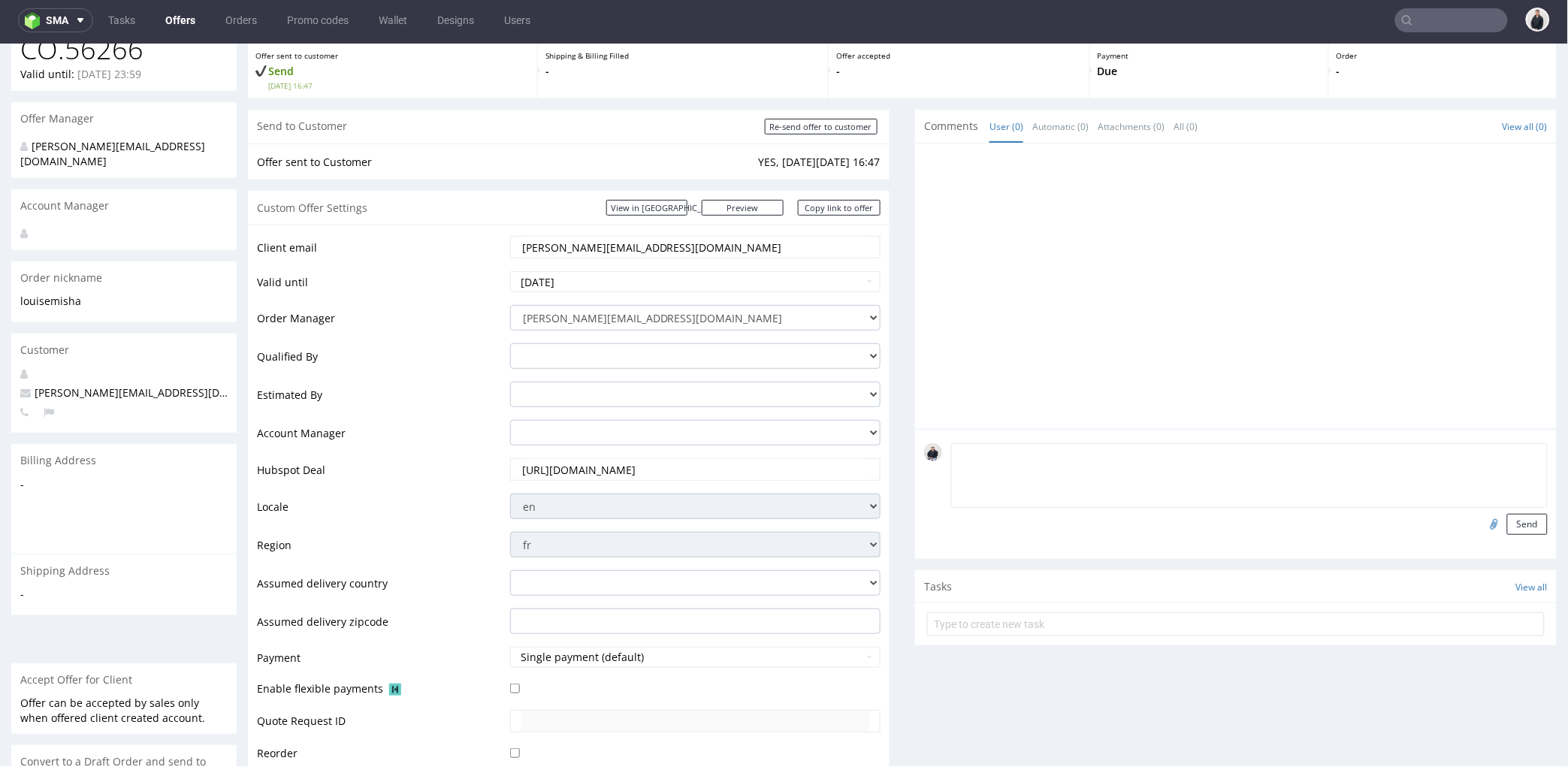
click at [1076, 487] on textarea at bounding box center [1249, 474] width 596 height 64
paste textarea "_Livraison : LOUISE MISHA c/o Sauerbrei Logistics France, À l’attention de Sara…"
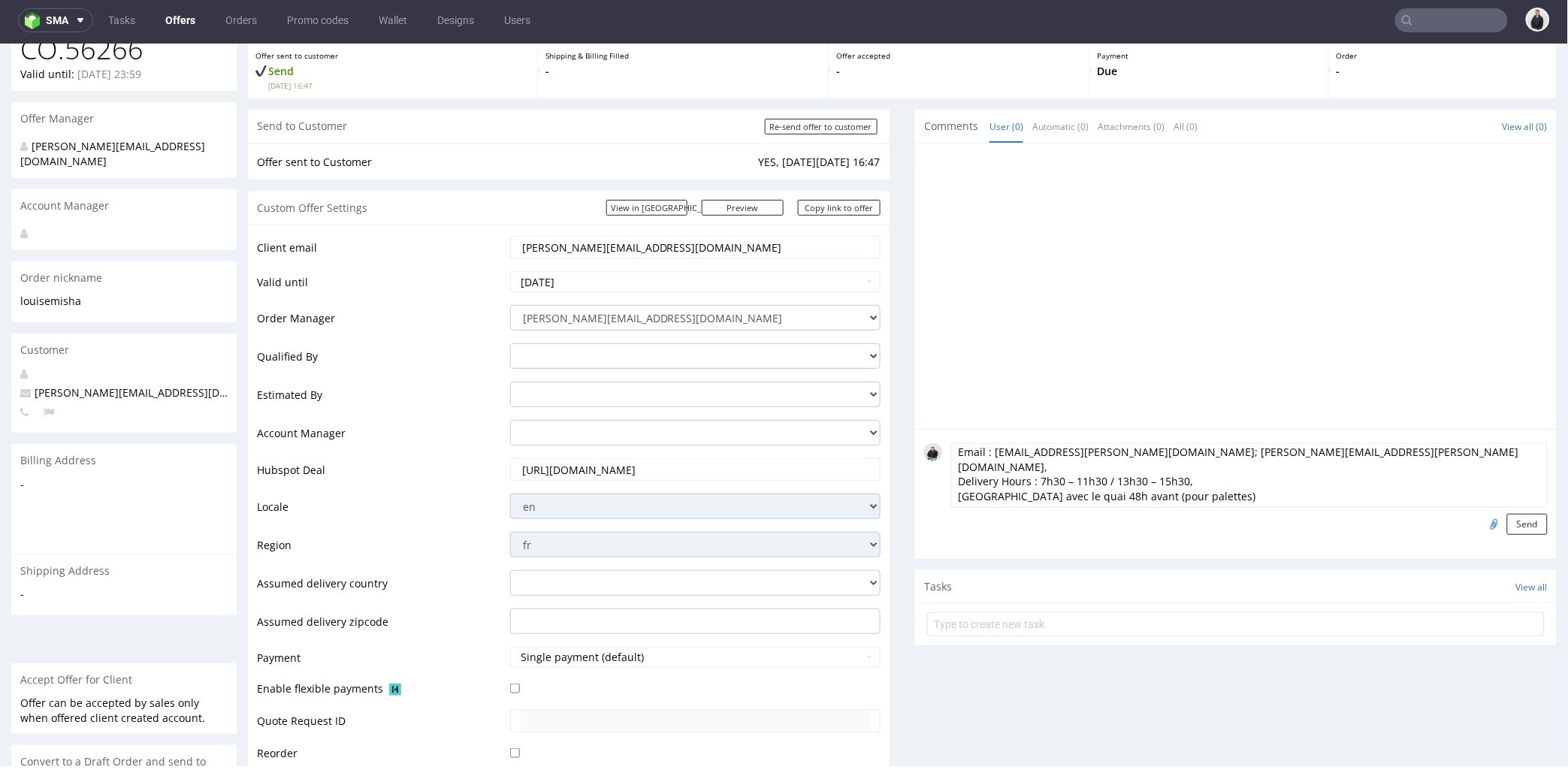
scroll to position [167, 0]
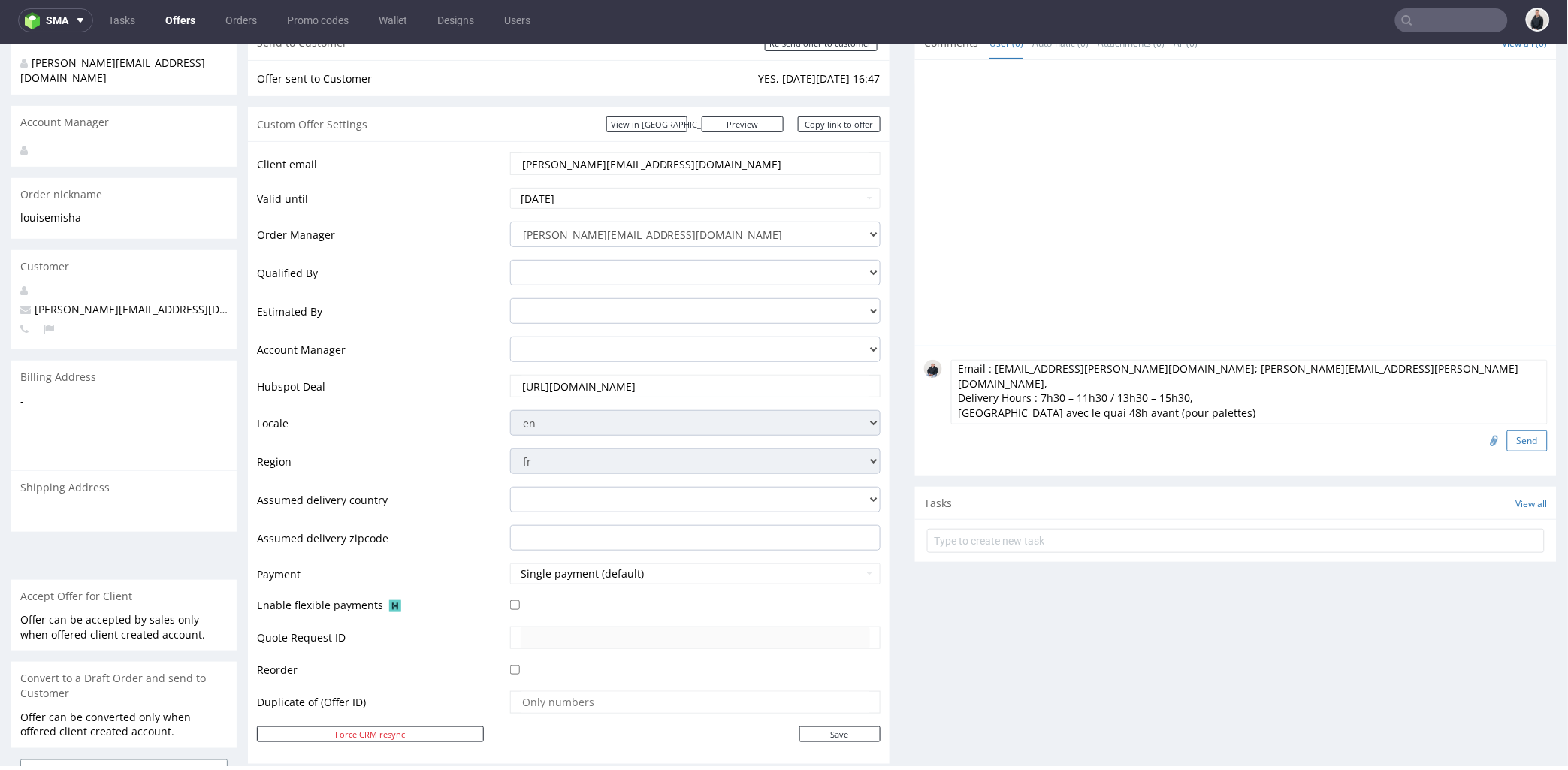
type textarea "_Livraison : LOUISE MISHA c/o Sauerbrei Logistics France, À l’attention de Sara…"
click at [1512, 438] on button "Send" at bounding box center [1528, 440] width 41 height 21
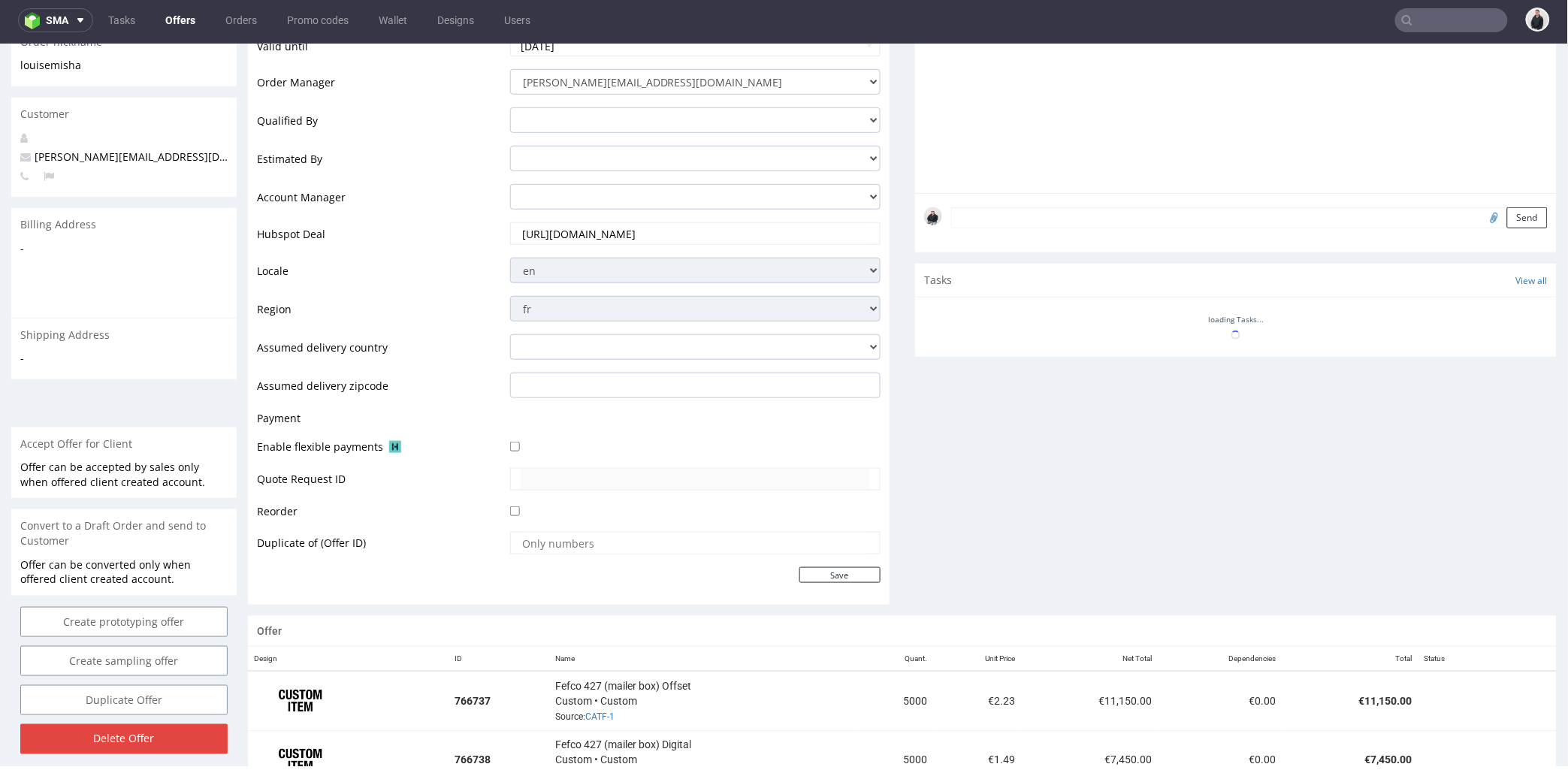
scroll to position [0, 0]
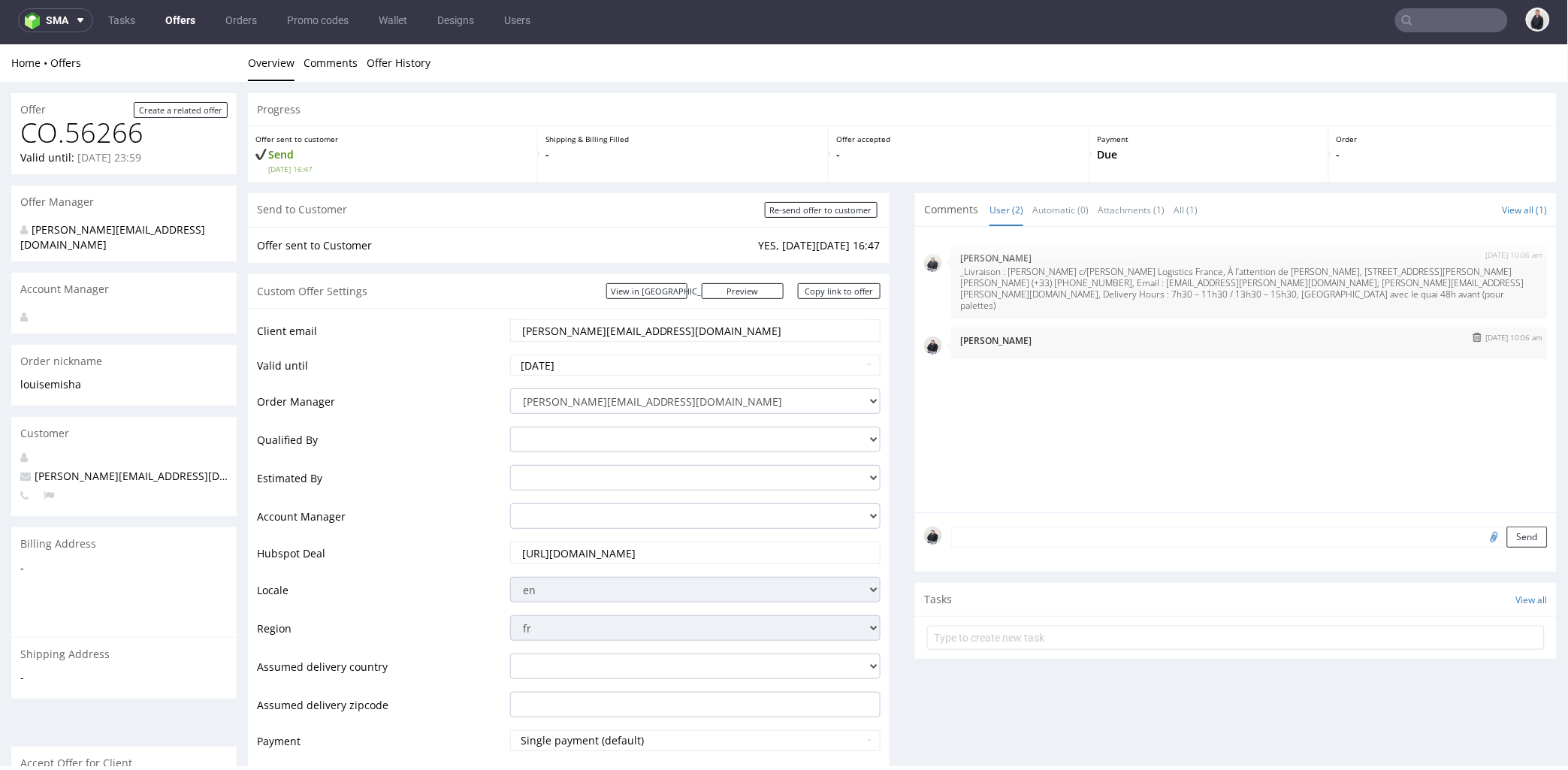
click at [982, 334] on p "Adrian Margula" at bounding box center [1249, 340] width 579 height 12
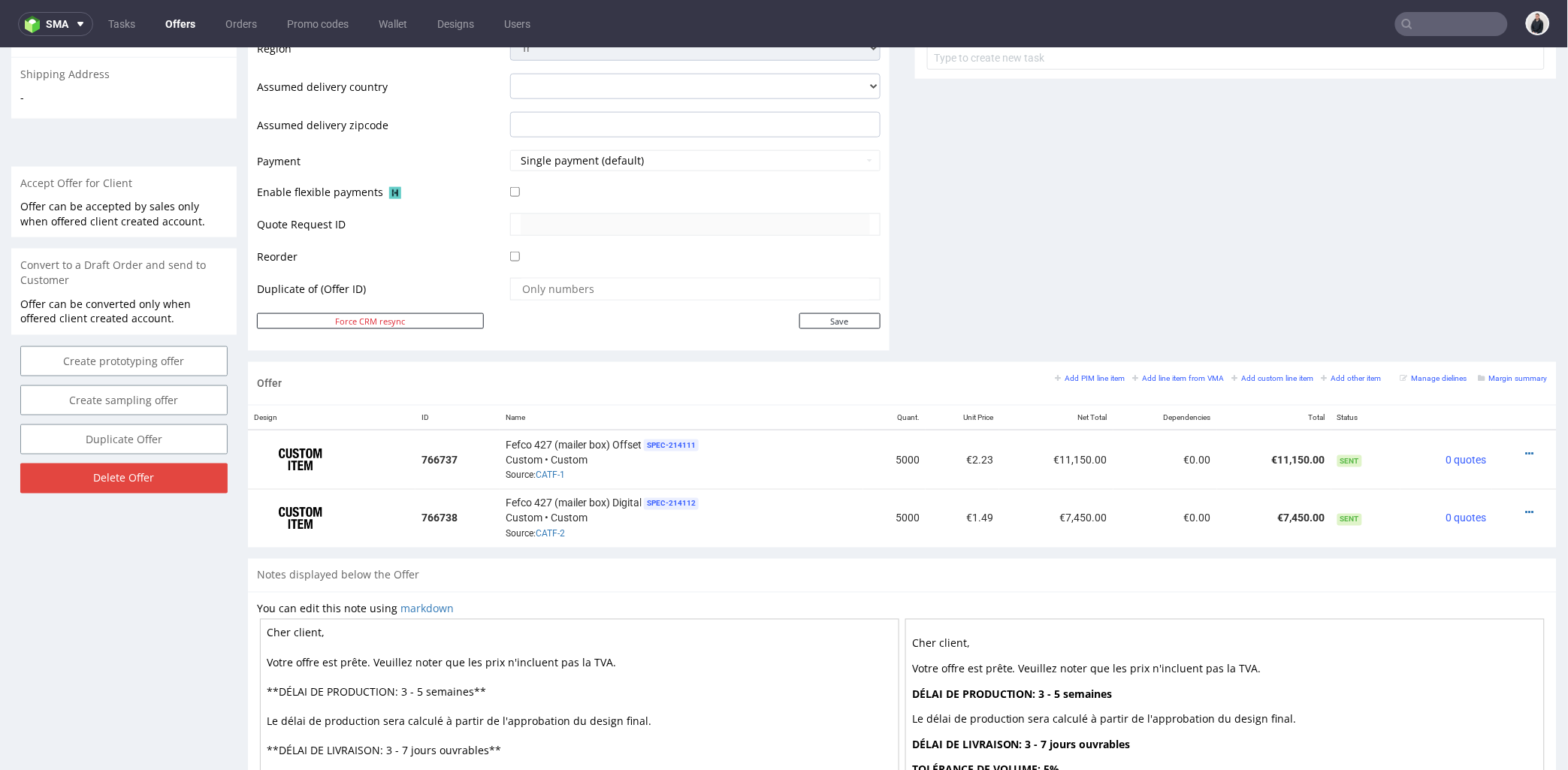
scroll to position [167, 0]
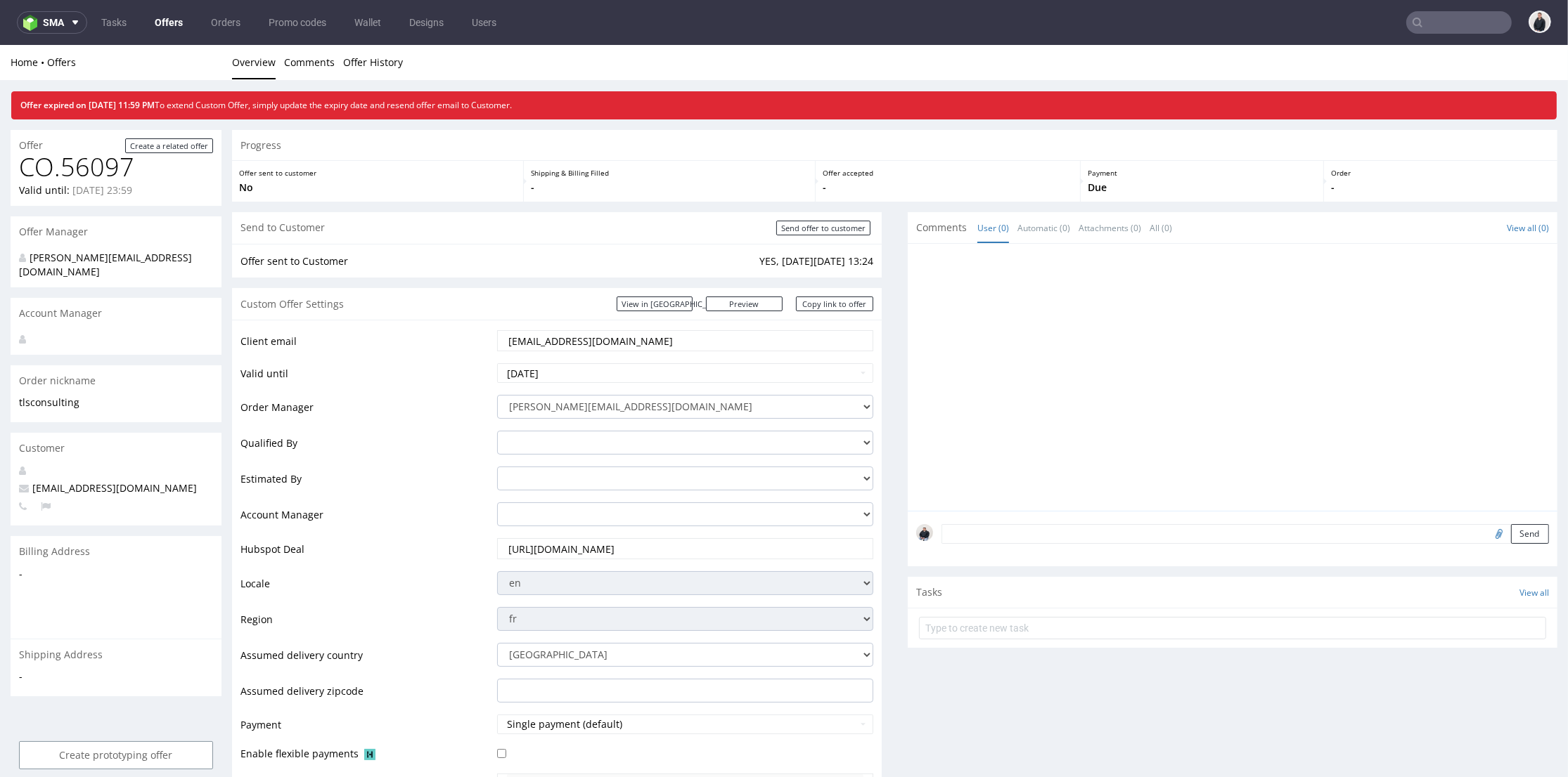
scroll to position [546, 0]
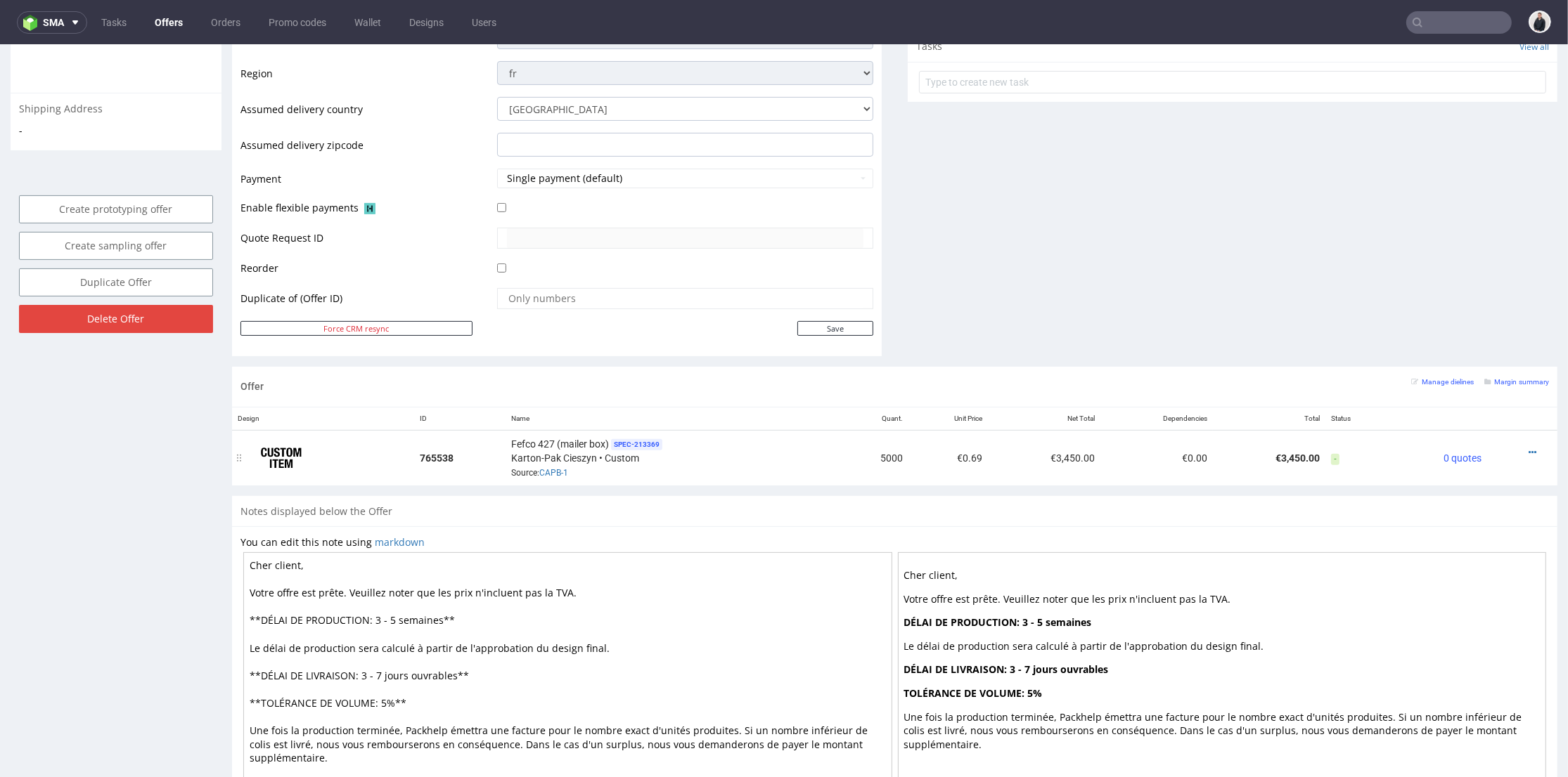
click at [550, 475] on div "Fefco 427 (mailer box) SPEC- 213369 Karton-[GEOGRAPHIC_DATA] • Custom Source: C…" at bounding box center [673, 459] width 323 height 44
click at [550, 471] on link "CAPB-1" at bounding box center [554, 473] width 29 height 10
drag, startPoint x: 1506, startPoint y: 449, endPoint x: 1506, endPoint y: 441, distance: 8.0
click at [1529, 449] on icon at bounding box center [1533, 452] width 7 height 10
click at [1470, 420] on span "View cost details" at bounding box center [1473, 423] width 106 height 14
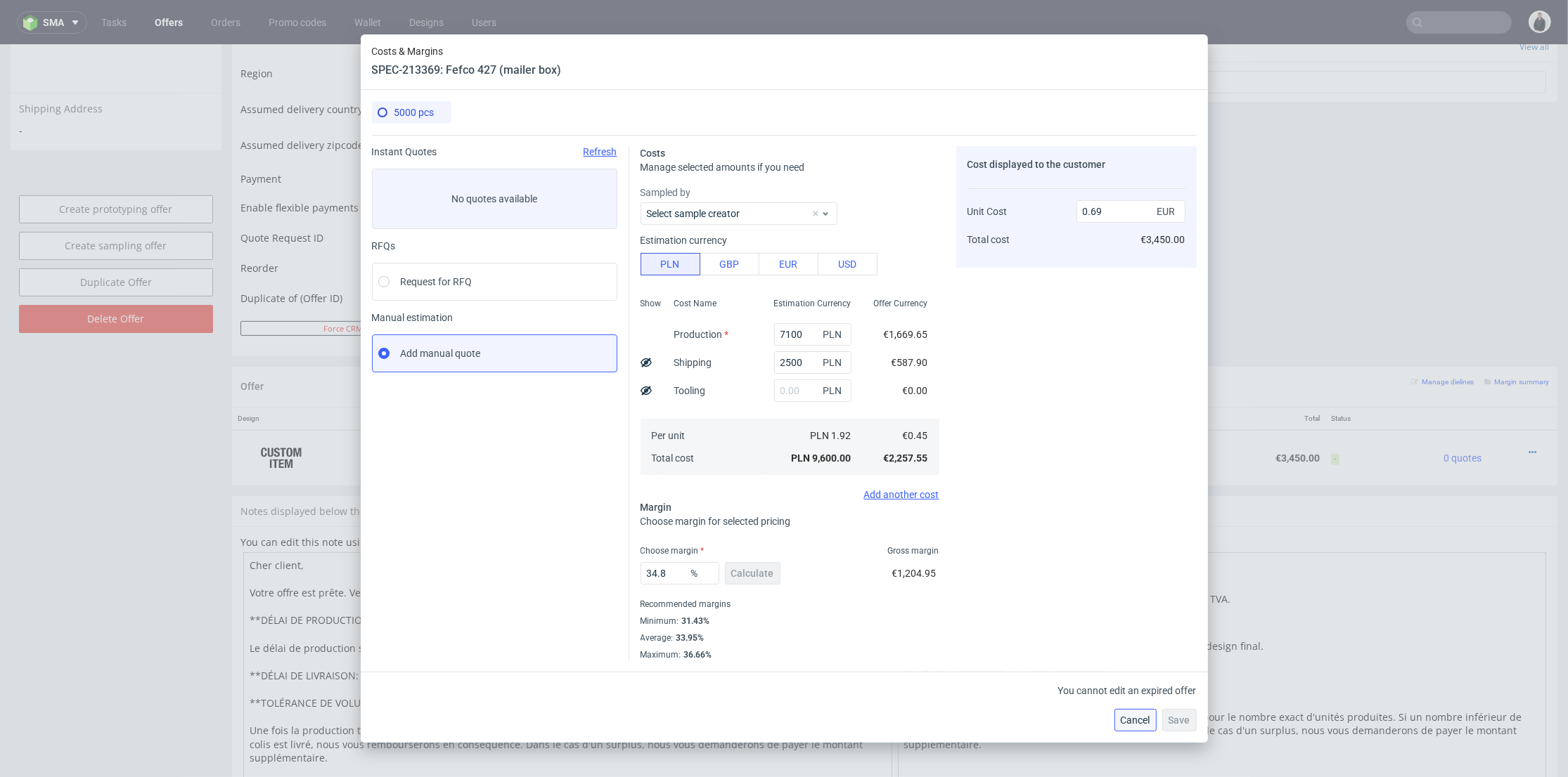
drag, startPoint x: 1140, startPoint y: 715, endPoint x: 863, endPoint y: 353, distance: 455.8
click at [1140, 715] on span "Cancel" at bounding box center [1135, 720] width 29 height 10
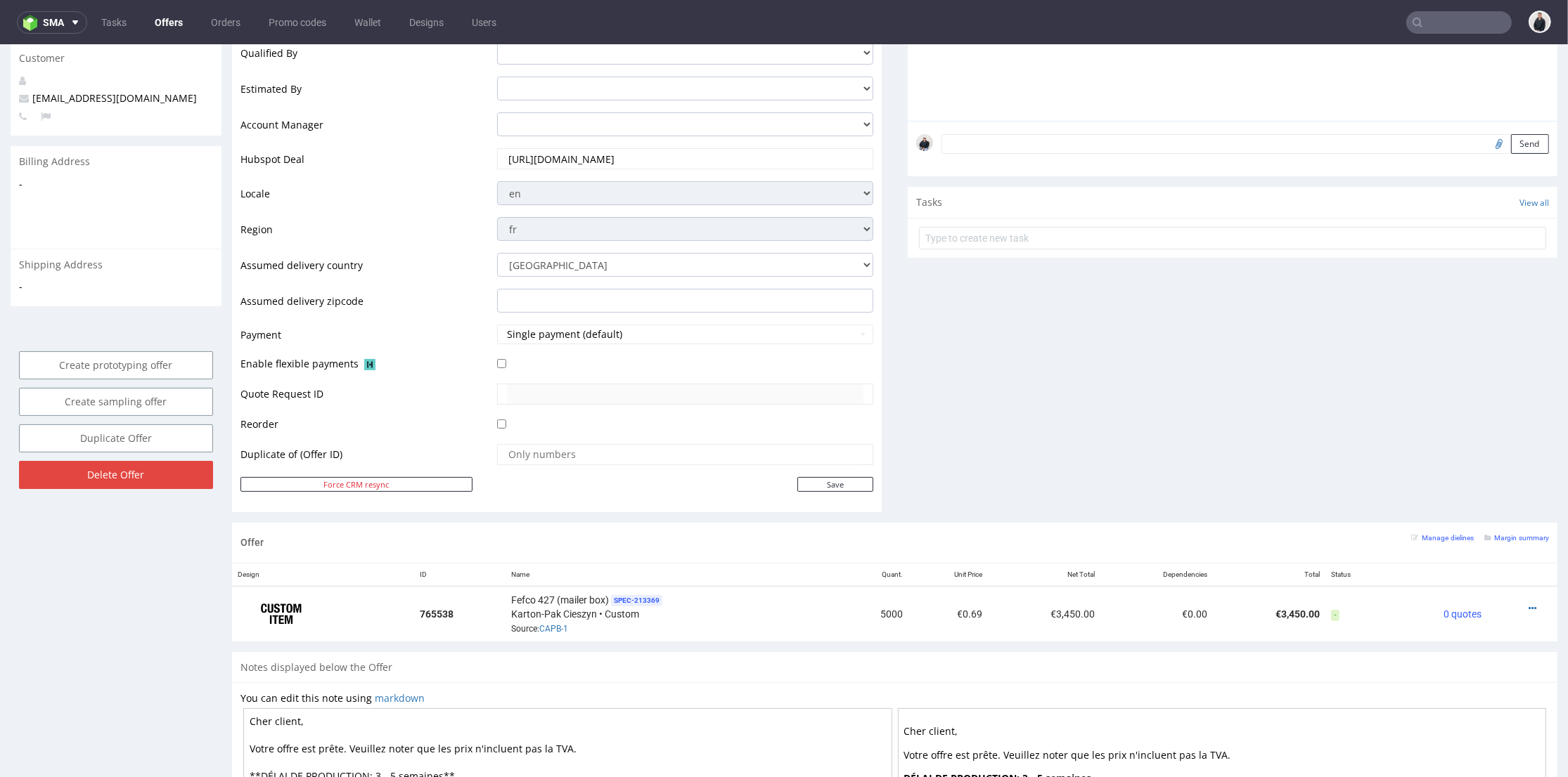
scroll to position [78, 0]
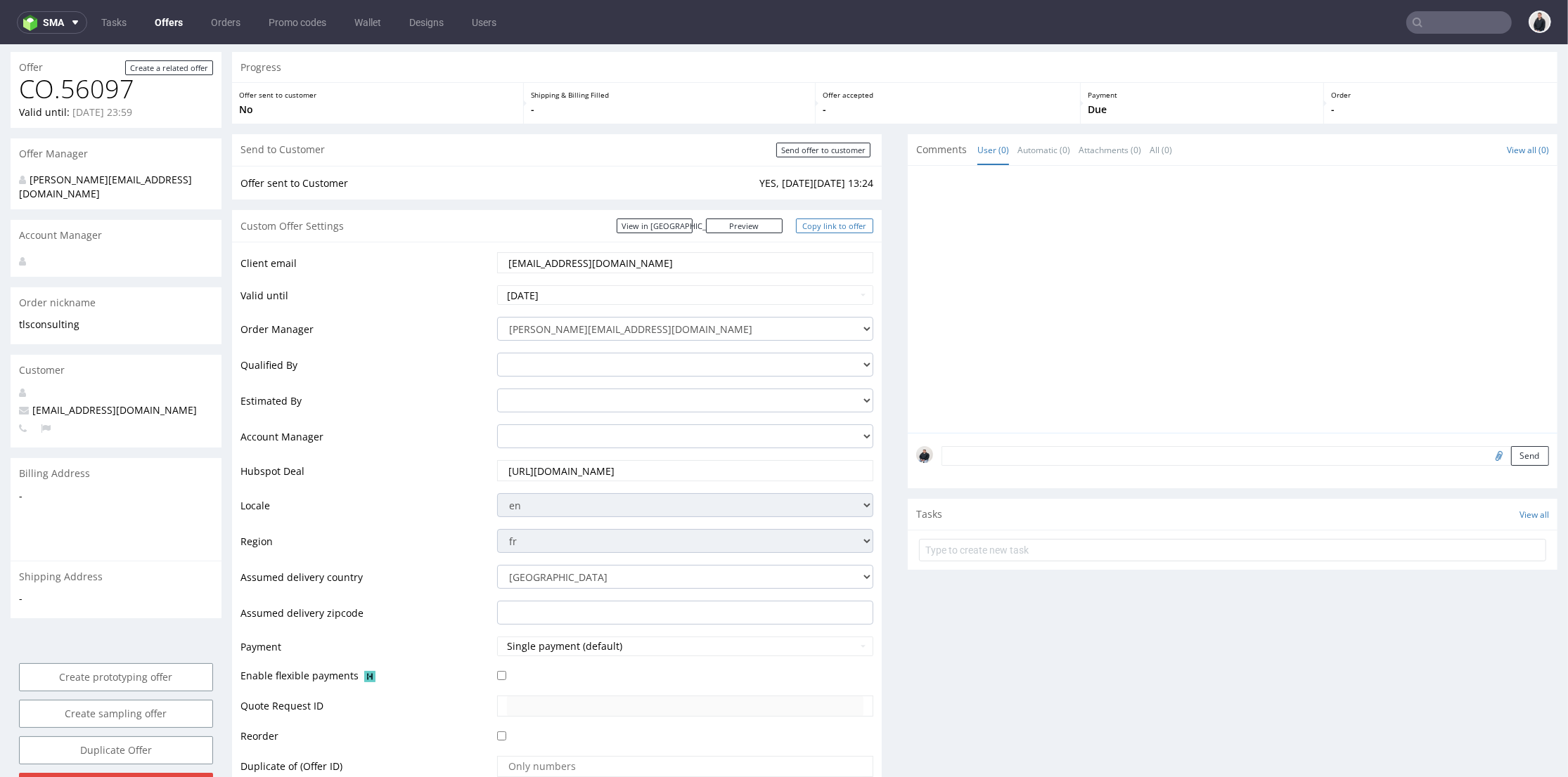
click at [839, 227] on link "Copy link to offer" at bounding box center [835, 226] width 77 height 15
click at [741, 289] on input "[DATE]" at bounding box center [684, 296] width 376 height 20
click at [638, 253] on td "30" at bounding box center [635, 253] width 21 height 21
type input "[DATE]"
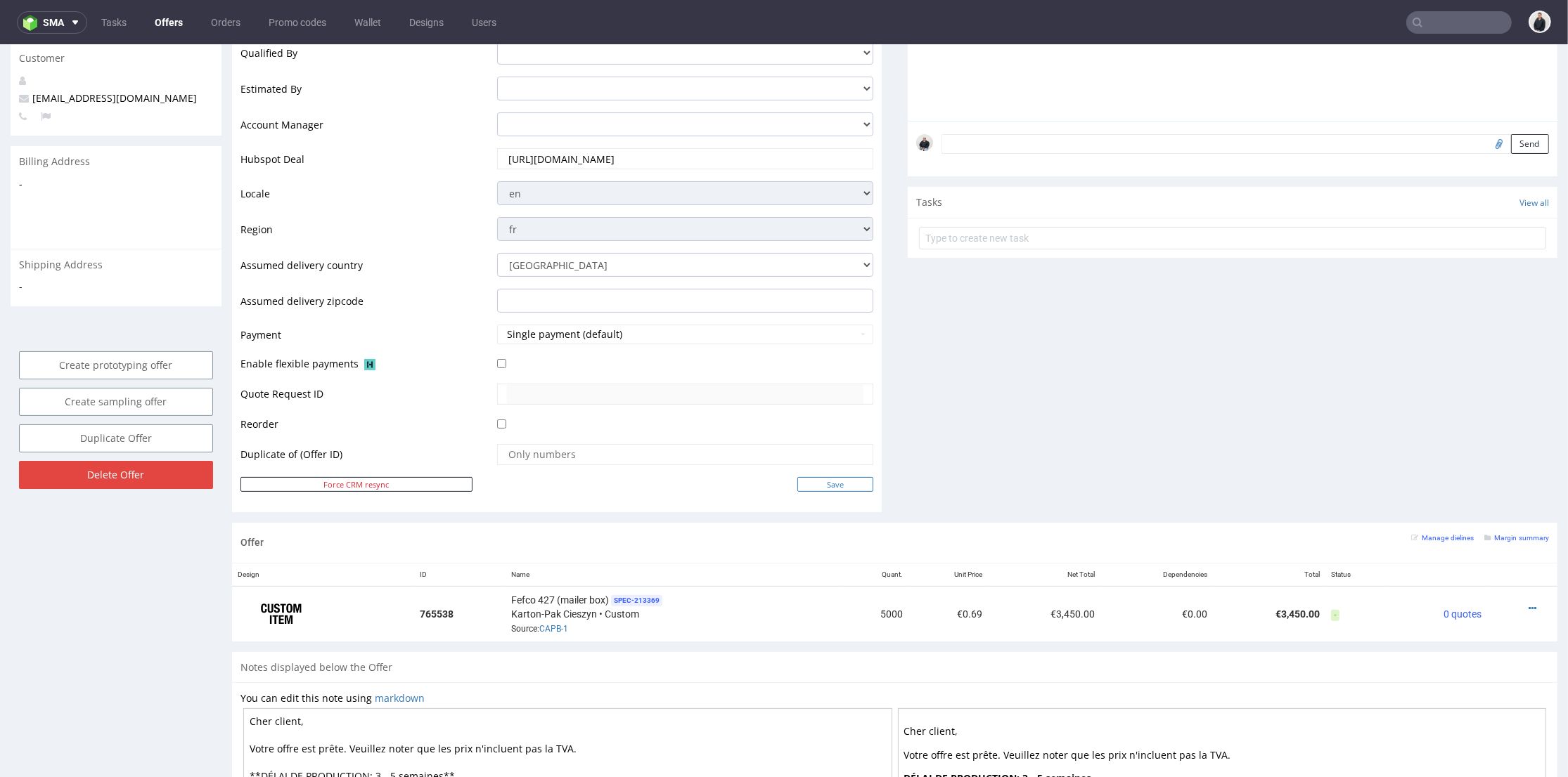
click at [836, 489] on input "Save" at bounding box center [835, 485] width 76 height 15
type input "In progress..."
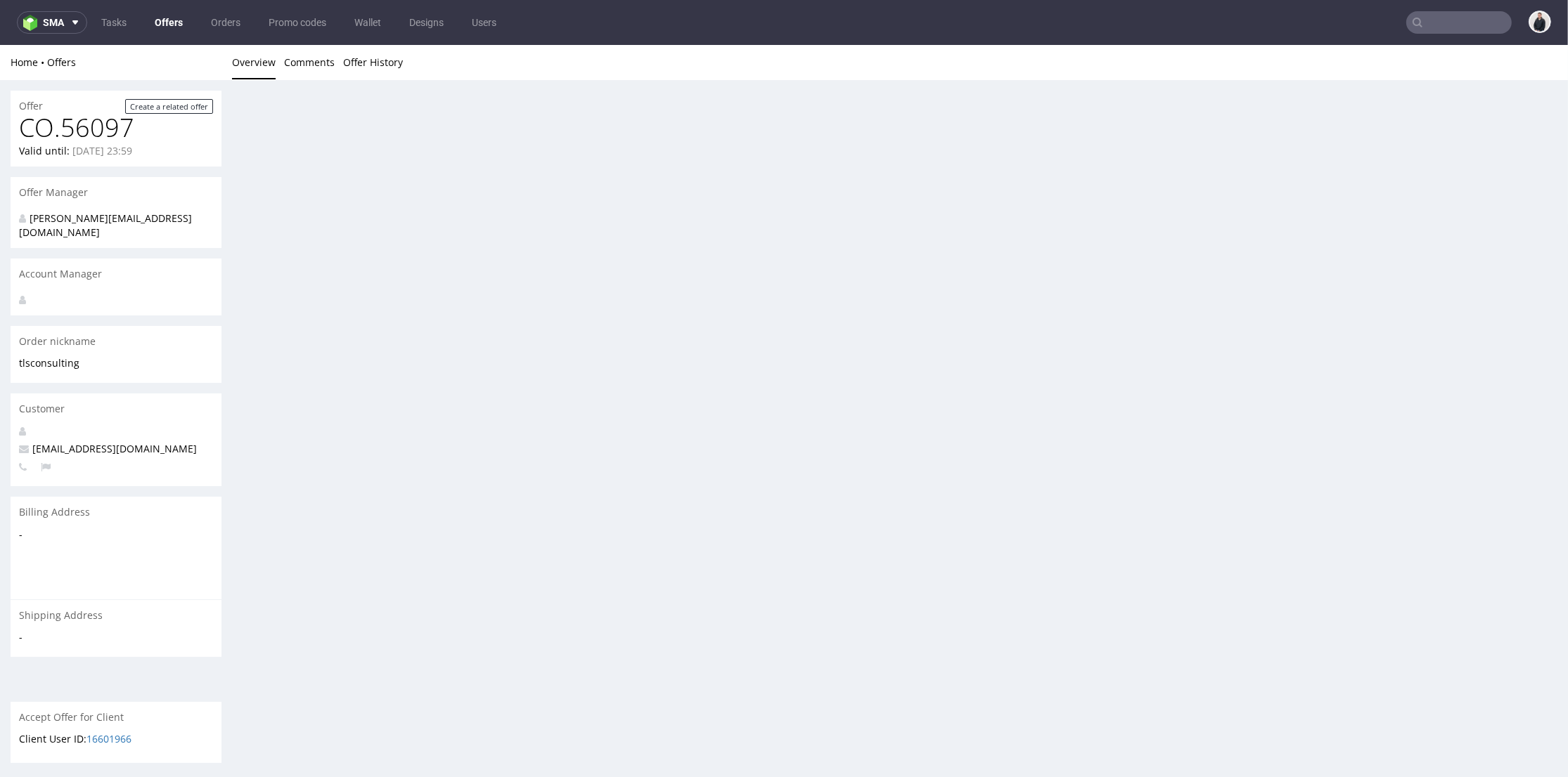
scroll to position [0, 0]
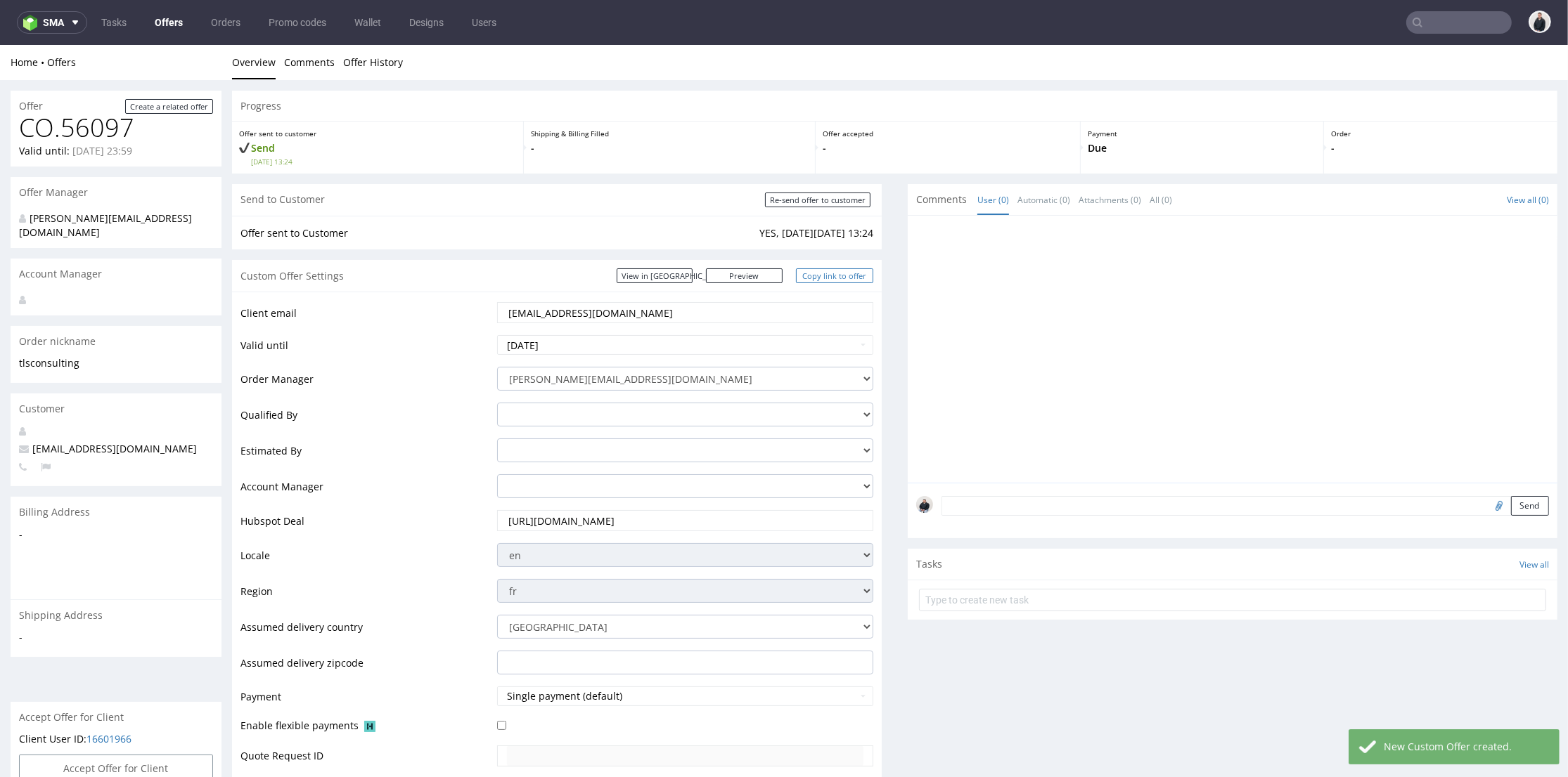
click at [820, 277] on link "Copy link to offer" at bounding box center [835, 276] width 77 height 15
click at [814, 198] on input "Re-send offer to customer" at bounding box center [818, 200] width 106 height 15
type input "In progress..."
